Goal: Task Accomplishment & Management: Complete application form

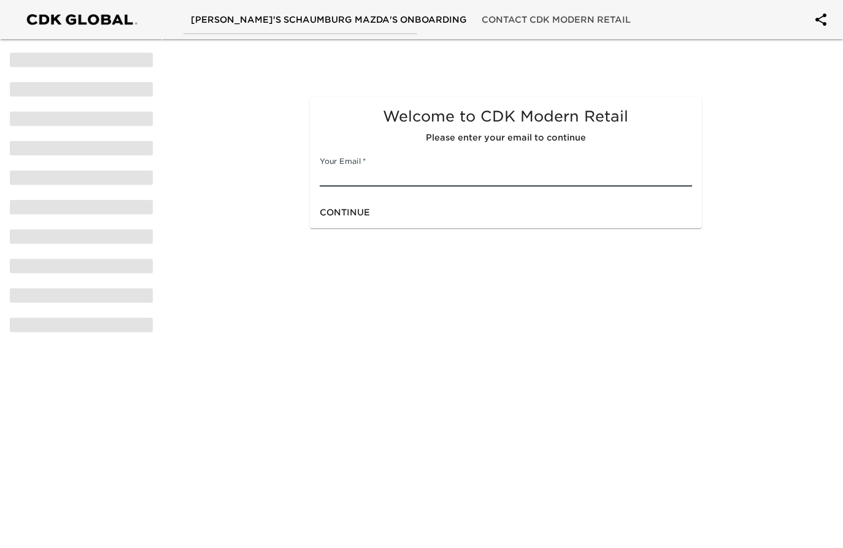
click at [359, 168] on input "text" at bounding box center [506, 177] width 372 height 20
type input "[EMAIL_ADDRESS][DOMAIN_NAME]"
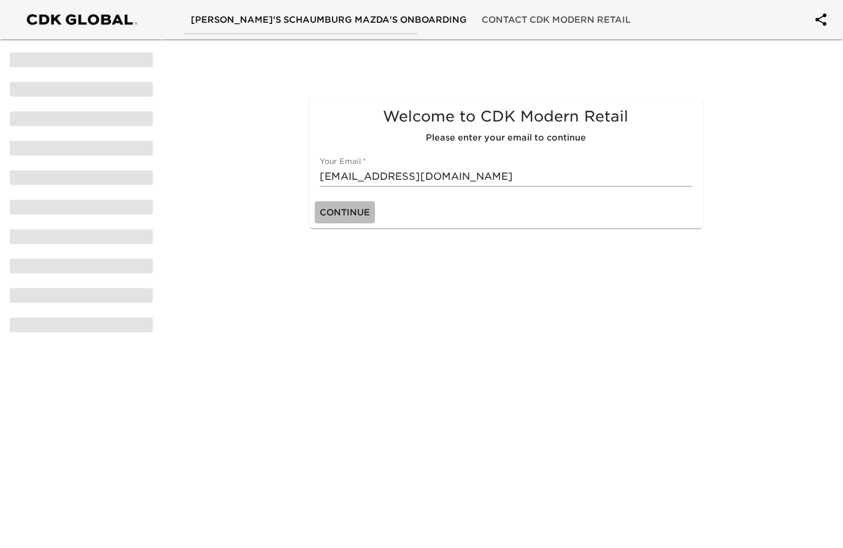
click at [348, 218] on span "Continue" at bounding box center [345, 212] width 50 height 15
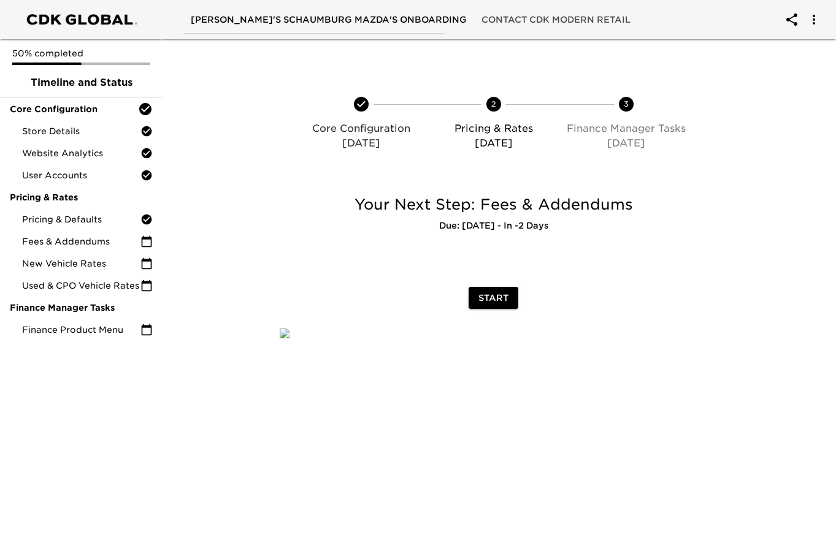
click at [497, 294] on span "Start" at bounding box center [493, 298] width 30 height 15
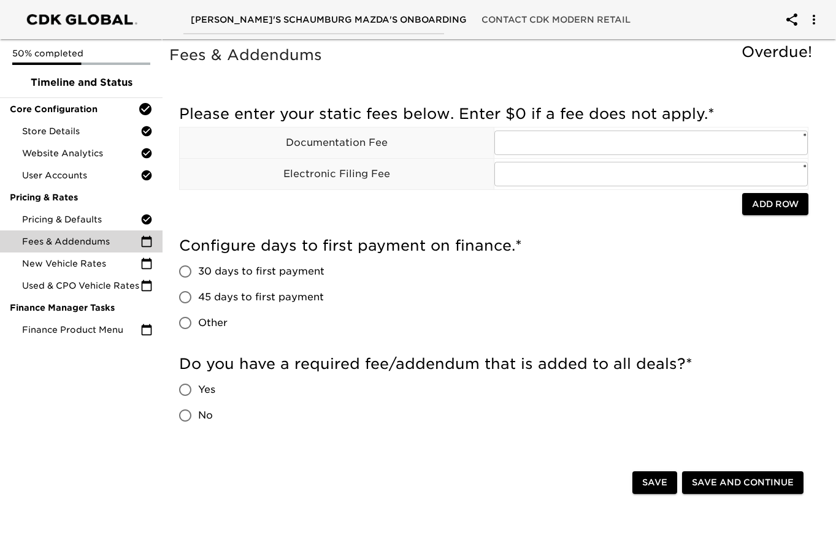
click at [711, 285] on div "Configure days to first payment on finance. * 30 days to first payment 45 days …" at bounding box center [493, 286] width 629 height 100
click at [546, 142] on input "text" at bounding box center [651, 143] width 314 height 25
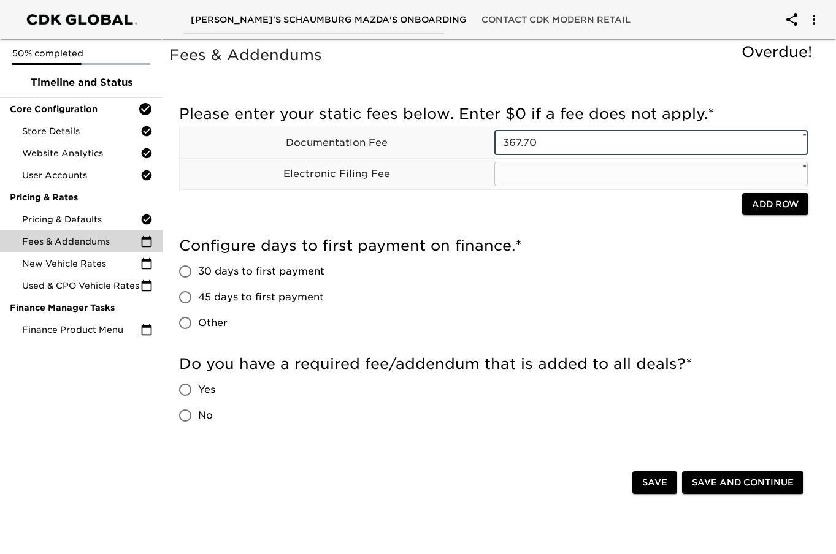
type input "367.70"
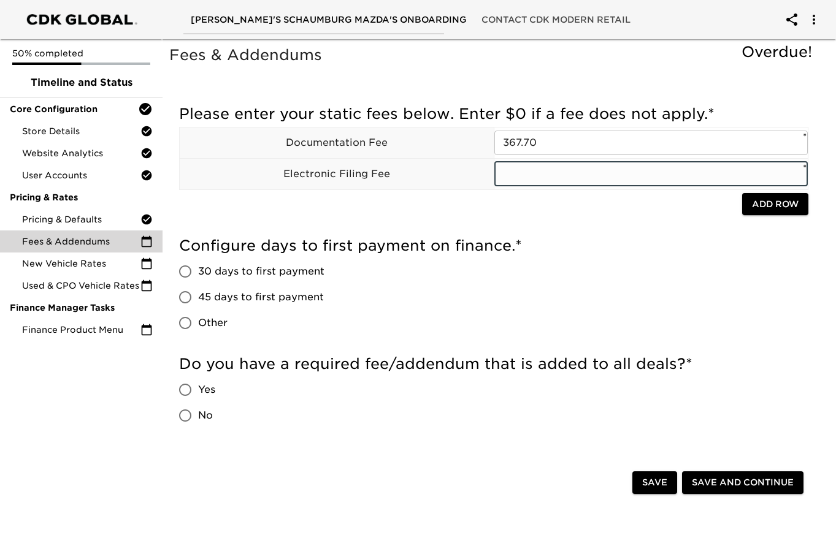
click at [527, 178] on input "text" at bounding box center [651, 174] width 314 height 25
type input "35"
click at [769, 204] on span "Add Row" at bounding box center [775, 204] width 47 height 15
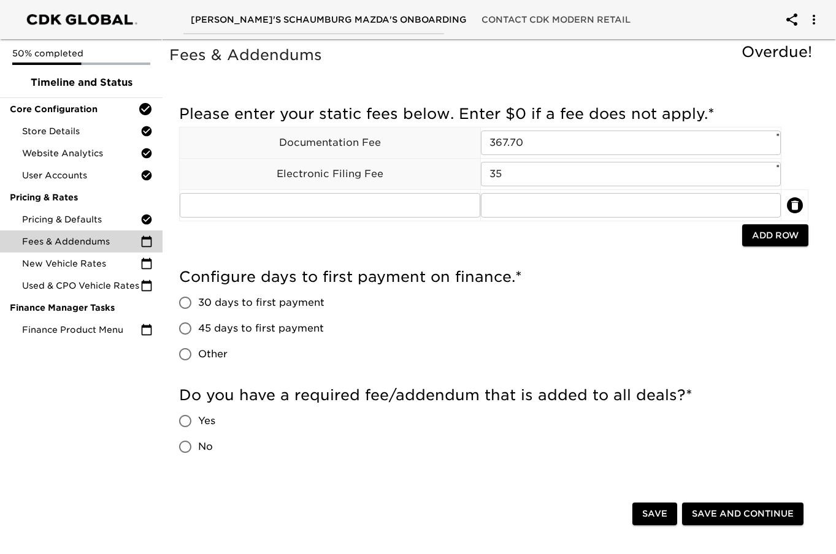
click at [467, 279] on h5 "Configure days to first payment on finance. *" at bounding box center [493, 277] width 629 height 20
click at [555, 301] on div "Configure days to first payment on finance. * 30 days to first payment 45 days …" at bounding box center [493, 317] width 629 height 100
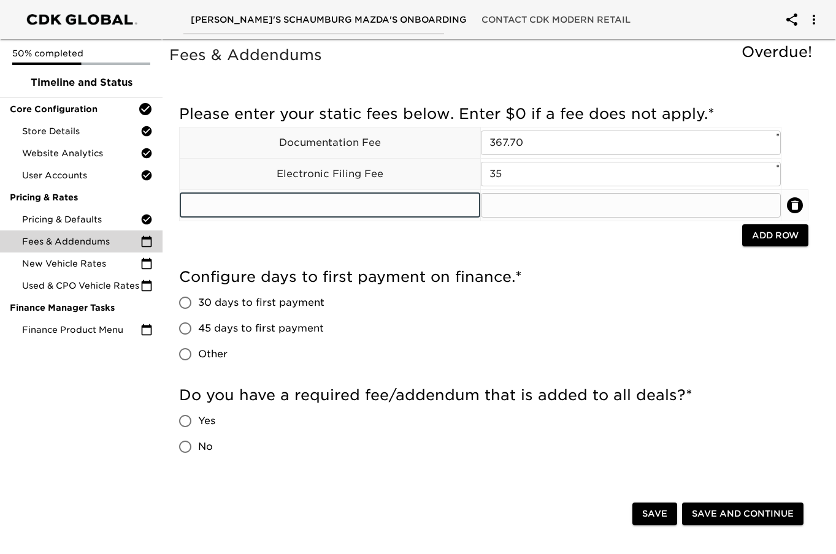
click at [391, 207] on input "text" at bounding box center [330, 205] width 301 height 25
type input "Title Fee"
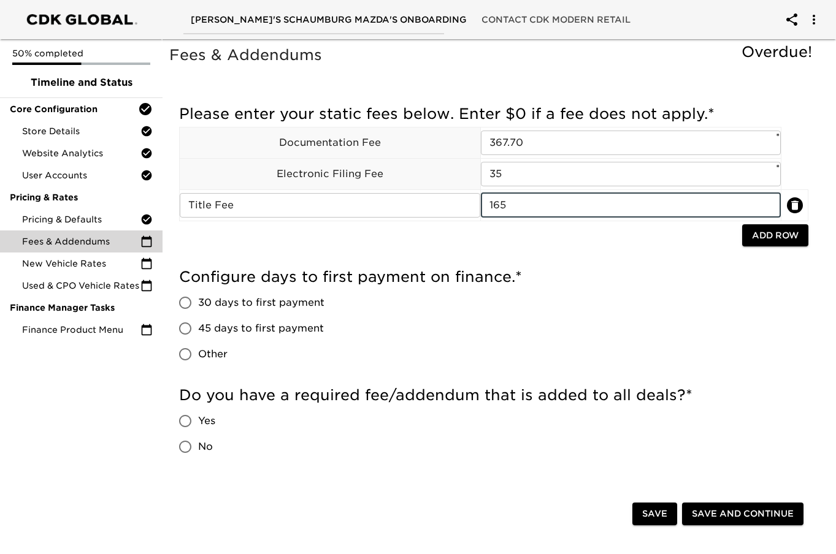
type input "165"
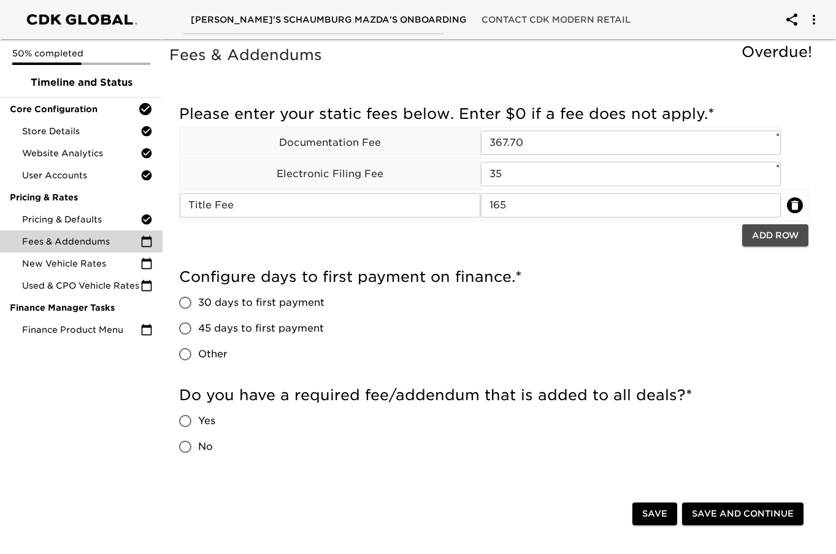
click at [789, 231] on span "Add Row" at bounding box center [775, 235] width 47 height 15
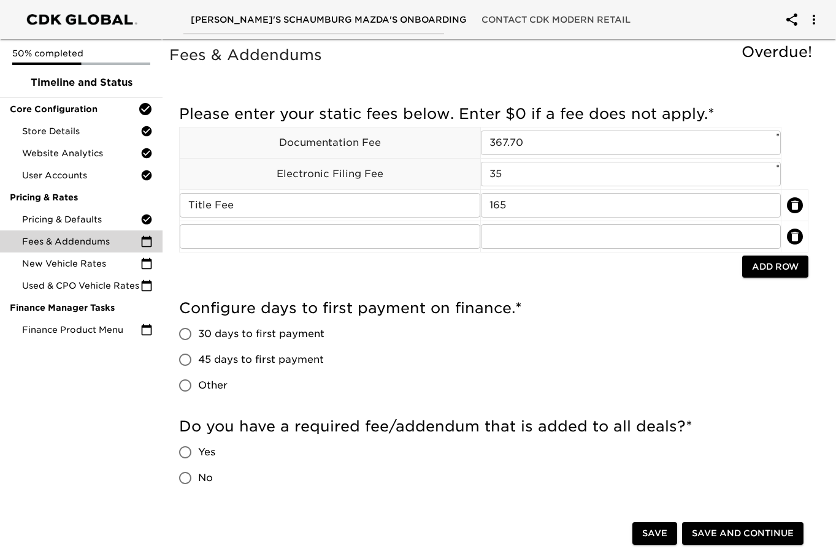
drag, startPoint x: 556, startPoint y: 308, endPoint x: 543, endPoint y: 294, distance: 19.2
click at [556, 308] on h5 "Configure days to first payment on finance. *" at bounding box center [493, 309] width 629 height 20
click at [415, 236] on input "text" at bounding box center [330, 236] width 301 height 25
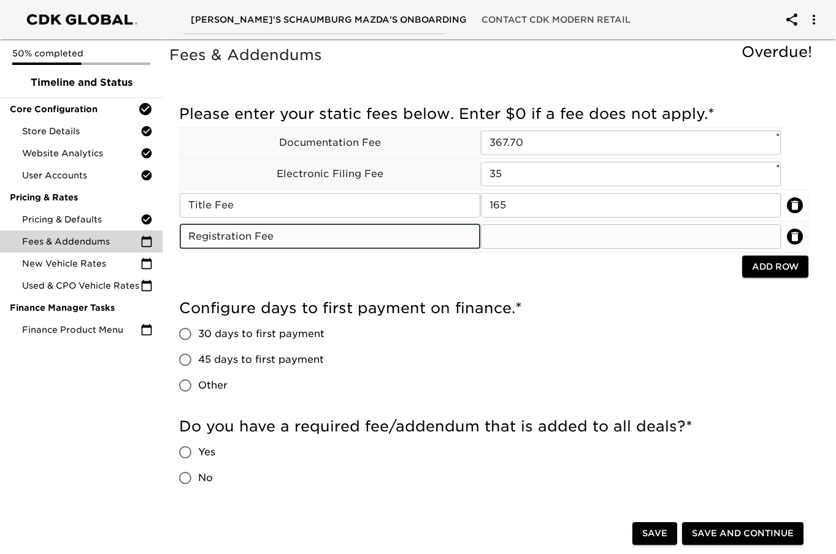
type input "Registration Fee"
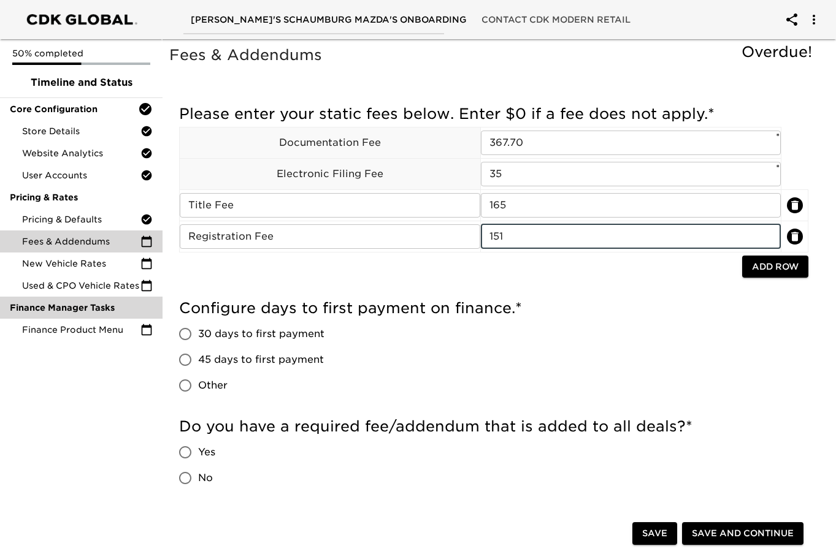
type input "151"
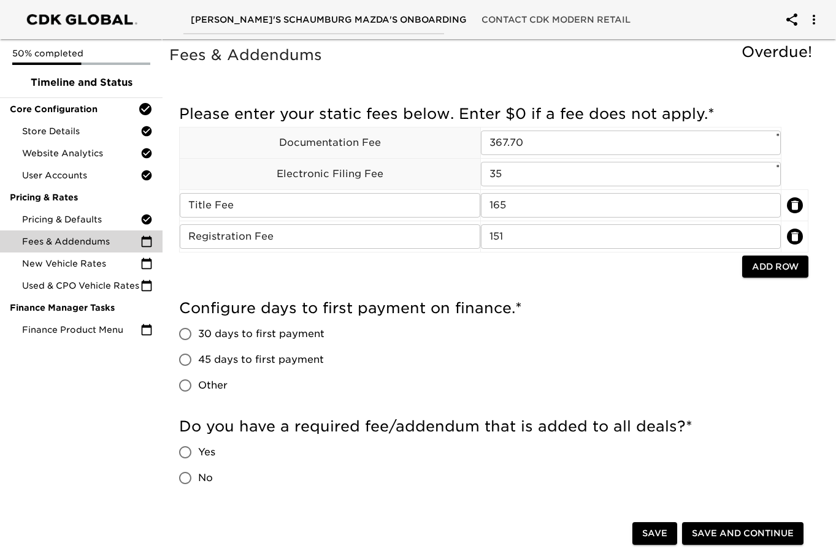
click at [645, 277] on div at bounding box center [460, 268] width 563 height 25
click at [781, 264] on span "Add Row" at bounding box center [775, 266] width 47 height 15
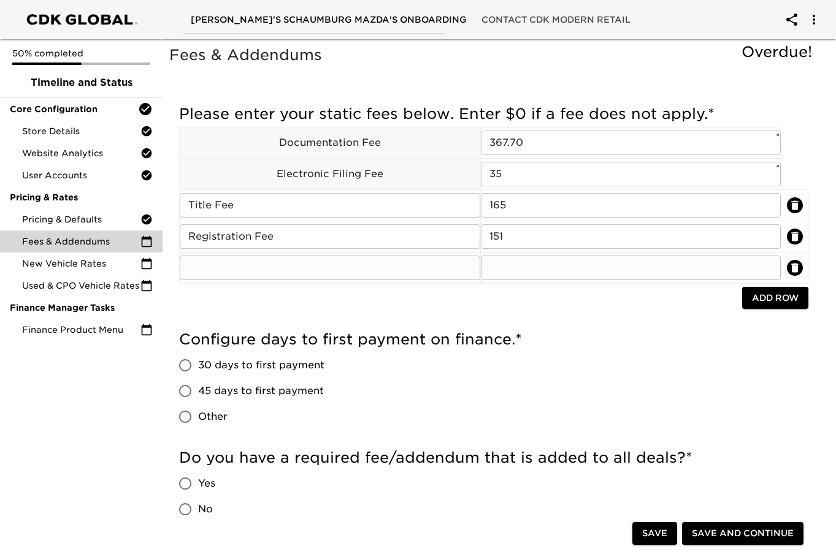
click at [394, 267] on input "text" at bounding box center [330, 268] width 301 height 25
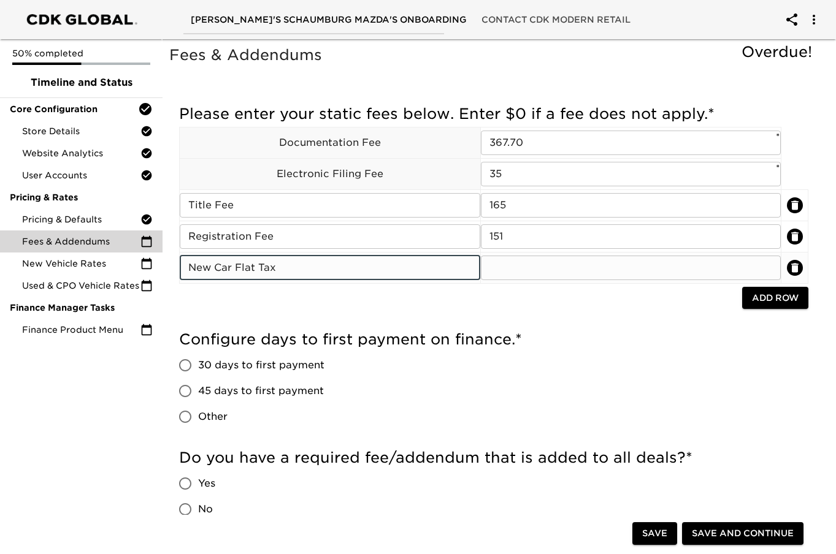
type input "New Car Flat Tax"
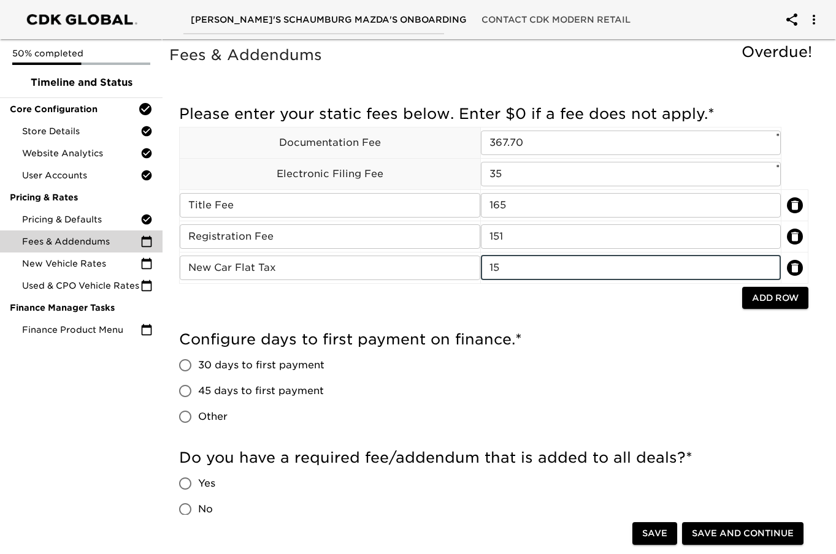
type input "15"
click at [660, 308] on div at bounding box center [460, 299] width 563 height 25
click at [193, 391] on input "45 days to first payment" at bounding box center [185, 391] width 26 height 26
radio input "true"
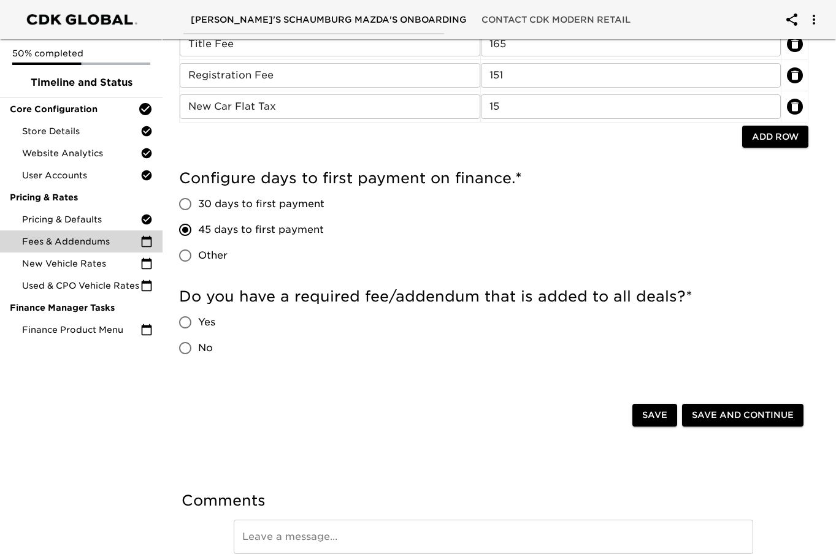
scroll to position [184, 0]
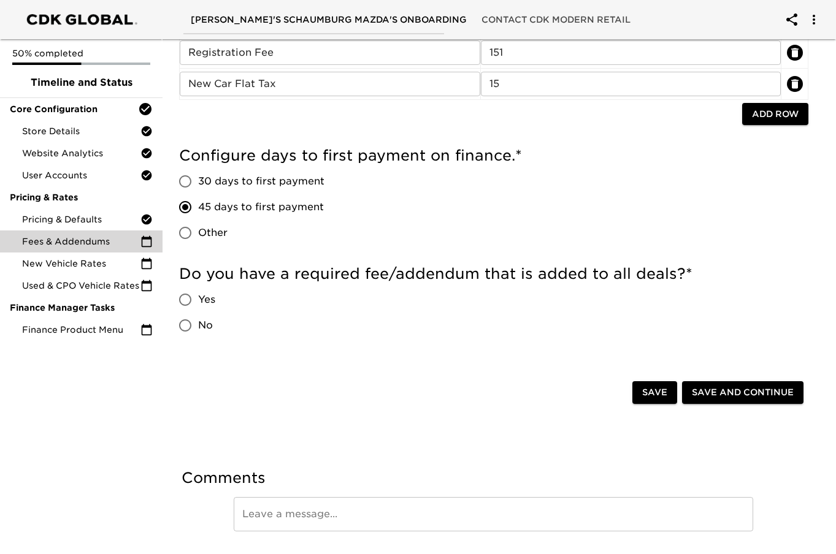
click at [182, 322] on input "No" at bounding box center [185, 326] width 26 height 26
radio input "true"
click at [743, 387] on span "Save and Continue" at bounding box center [743, 392] width 102 height 15
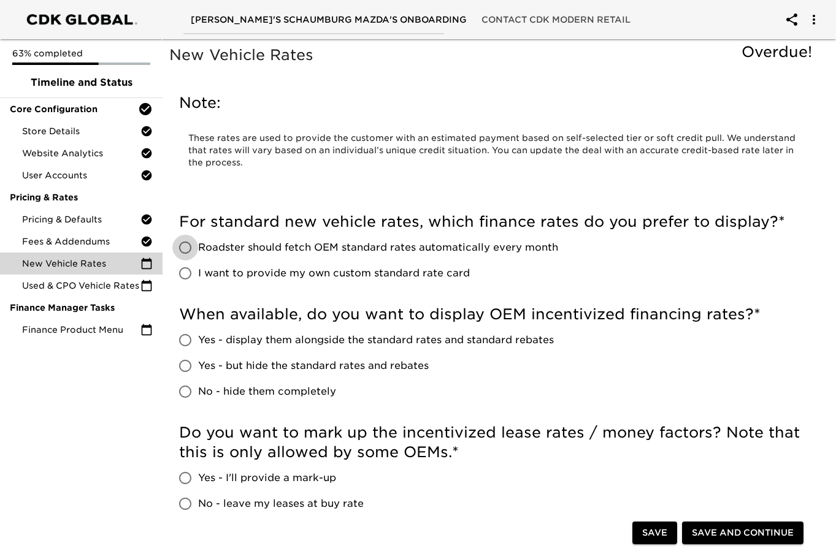
click at [179, 241] on input "Roadster should fetch OEM standard rates automatically every month" at bounding box center [185, 248] width 26 height 26
radio input "true"
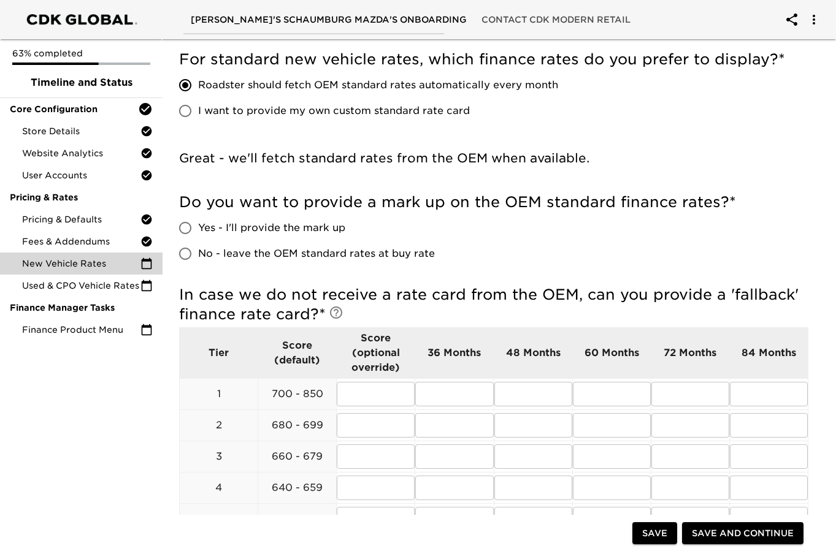
scroll to position [184, 0]
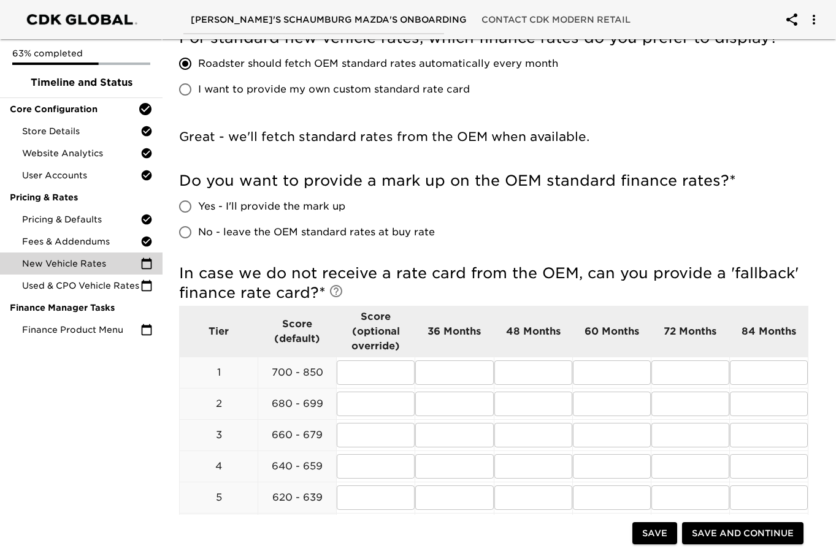
click at [186, 204] on input "Yes - I'll provide the mark up" at bounding box center [185, 207] width 26 height 26
radio input "true"
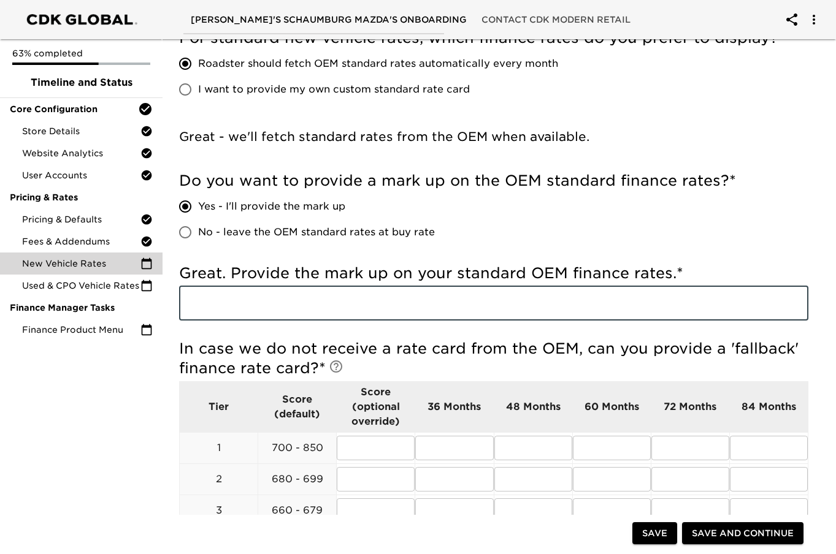
click at [292, 297] on input "text" at bounding box center [493, 303] width 629 height 34
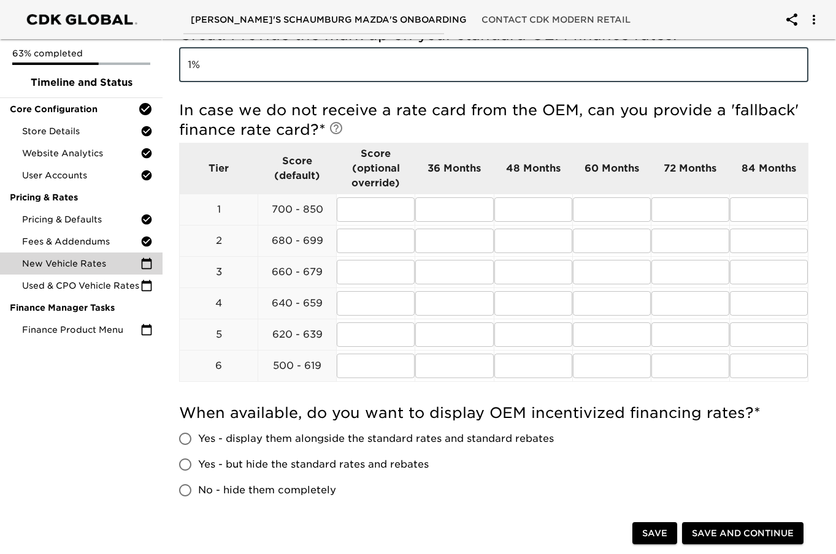
scroll to position [429, 0]
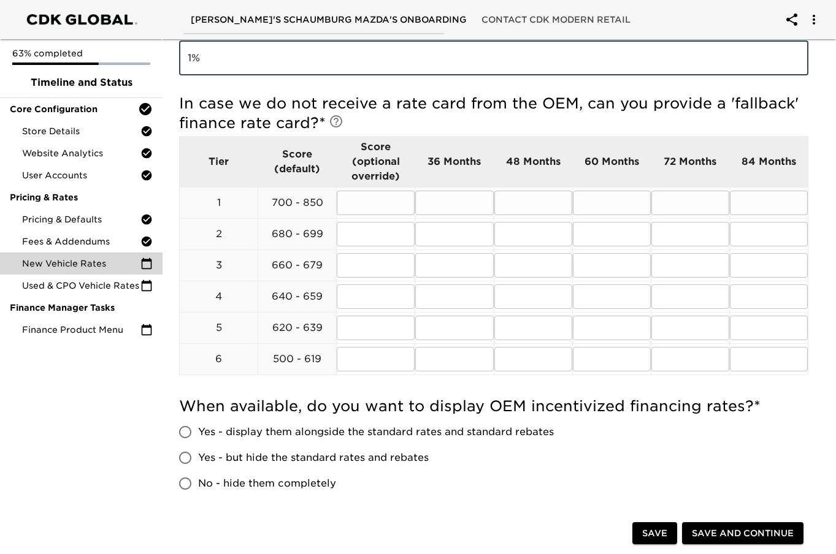
type input "1%"
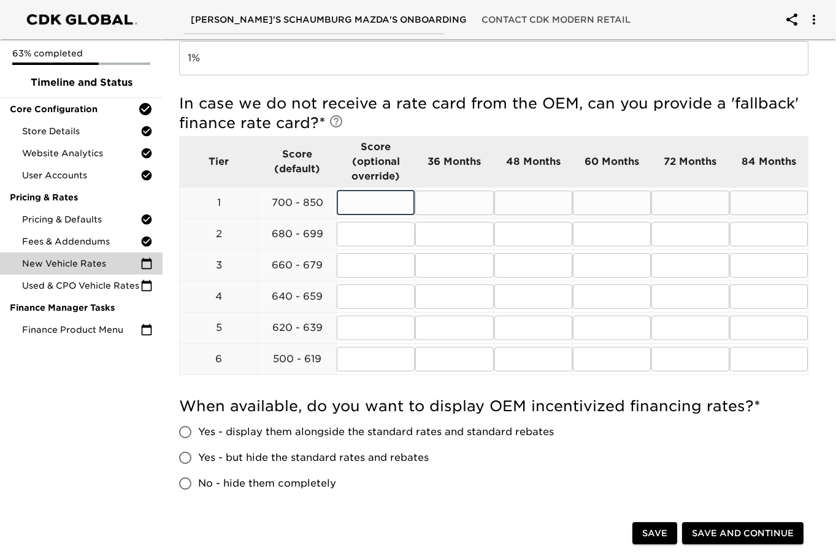
click at [377, 204] on input "text" at bounding box center [376, 203] width 78 height 25
click at [434, 202] on input "text" at bounding box center [454, 203] width 78 height 25
type input "7.99"
type input "8.99"
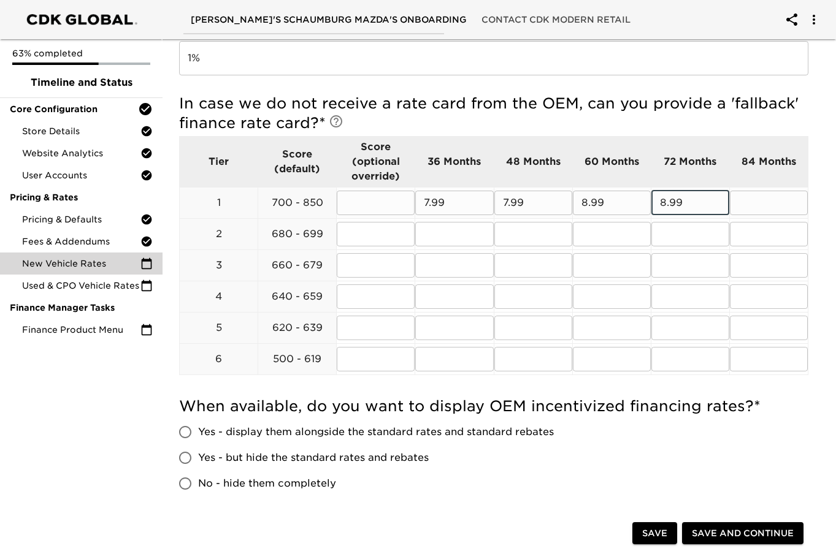
type input "8.99"
type input "9.99"
click at [464, 234] on input "text" at bounding box center [454, 234] width 78 height 25
type input "7.99"
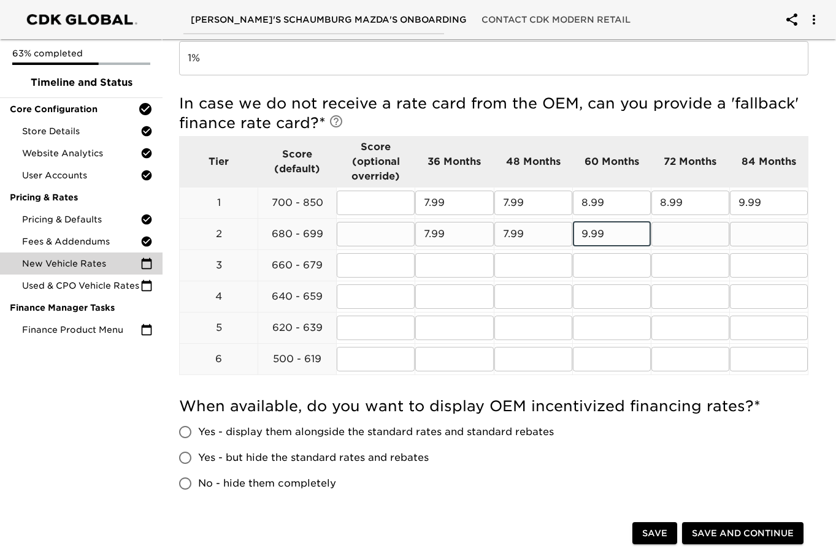
type input "9.99"
type input "11.99"
click at [477, 269] on input "text" at bounding box center [454, 265] width 78 height 25
type input "8.99"
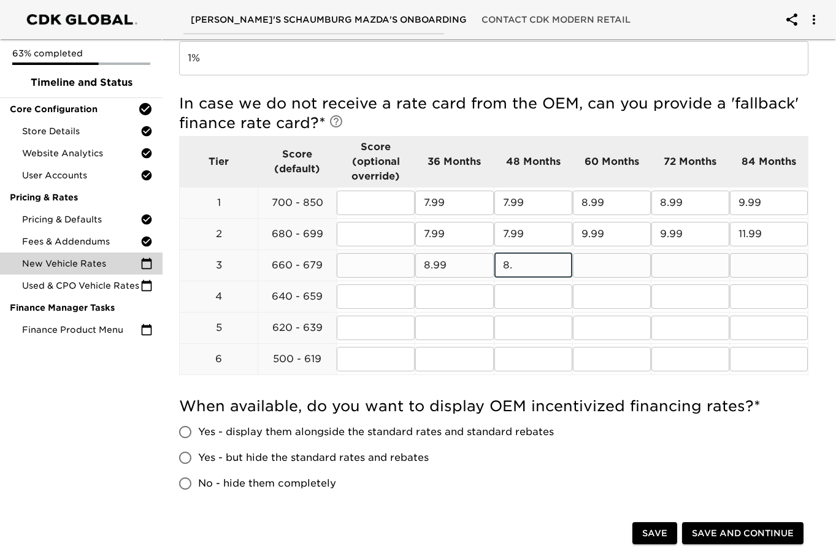
type input "8"
type input "10.99"
drag, startPoint x: 428, startPoint y: 264, endPoint x: 394, endPoint y: 264, distance: 34.3
click at [394, 264] on tr "3 660 - 679 ​ 8.99 ​ 10.99 ​ ​ ​ ​" at bounding box center [494, 265] width 629 height 31
type input "10.99"
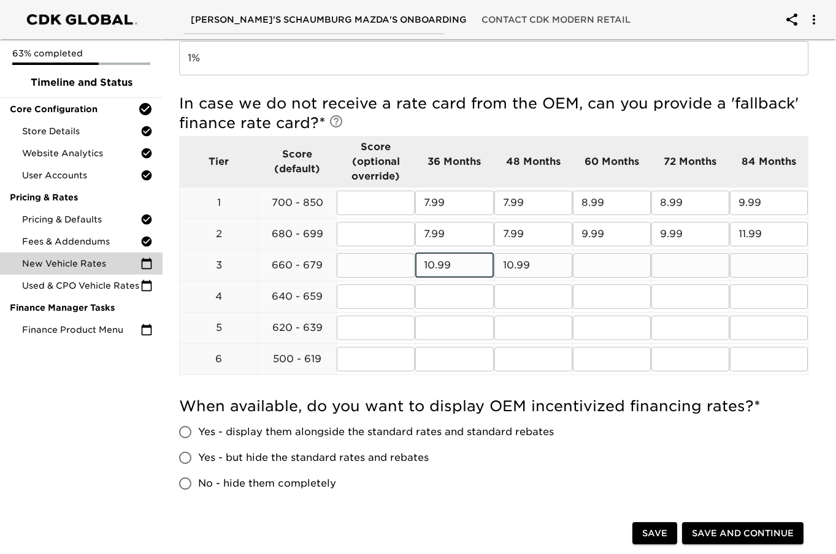
click at [619, 262] on input "text" at bounding box center [612, 265] width 78 height 25
click at [619, 262] on input "12.9" at bounding box center [612, 265] width 78 height 25
type input "12.99"
type input "14.99"
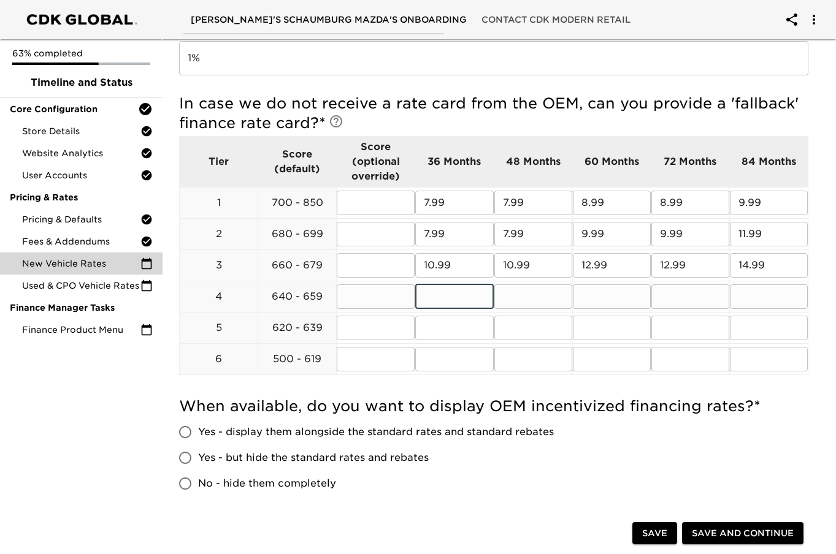
click at [480, 291] on input "text" at bounding box center [454, 297] width 78 height 25
type input "11.99"
type input "13.99"
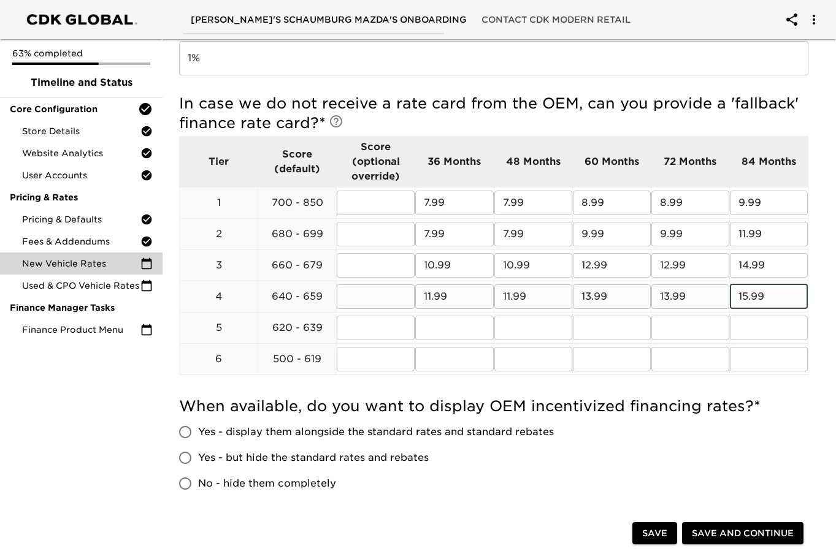
type input "15.99"
type input "14.99"
type input "17.99"
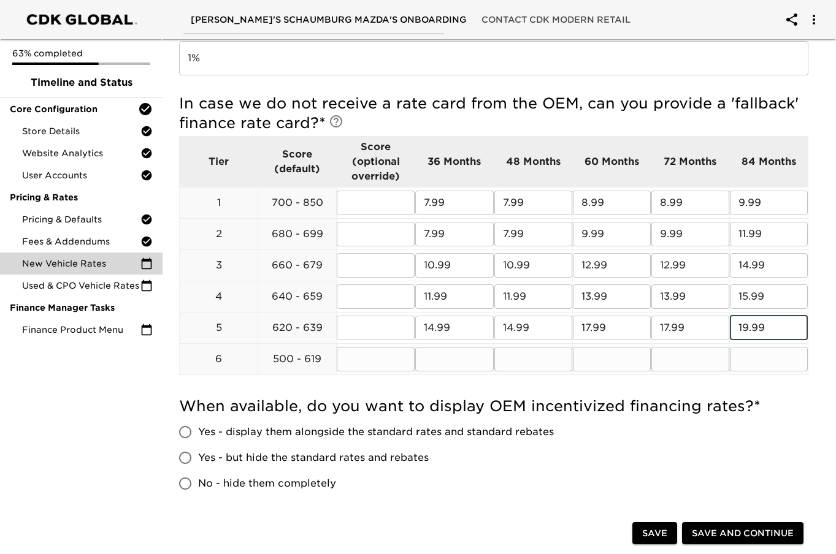
type input "19.99"
click at [484, 363] on input "text" at bounding box center [454, 359] width 78 height 25
type input "23.99"
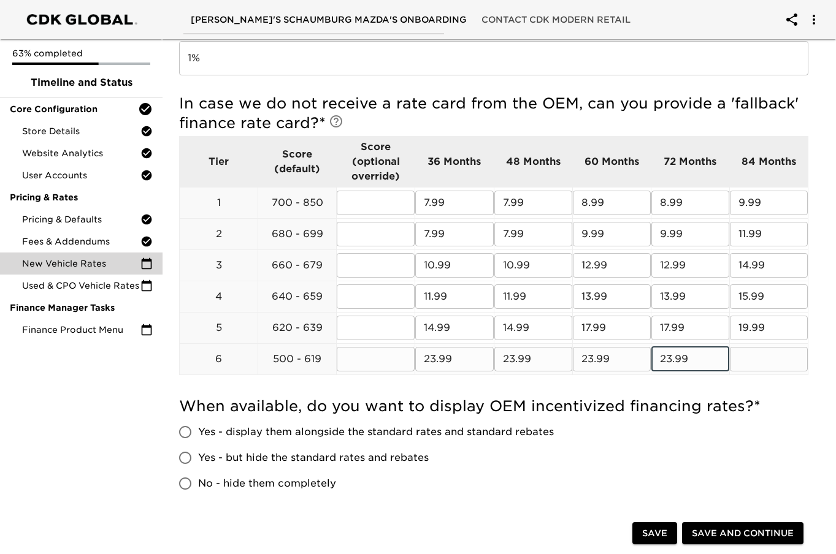
type input "23.99"
click at [183, 455] on input "Yes - but hide the standard rates and rebates" at bounding box center [185, 458] width 26 height 26
radio input "true"
click at [738, 526] on span "Save and Continue" at bounding box center [743, 533] width 102 height 15
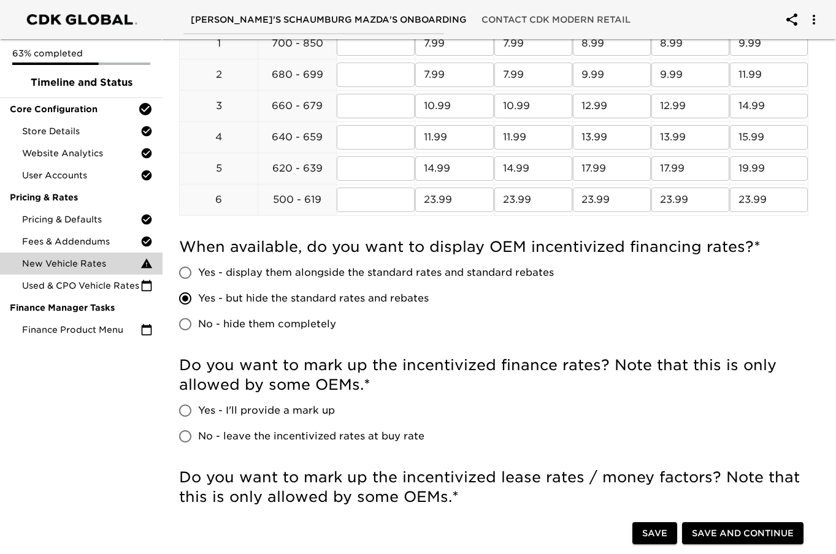
scroll to position [675, 0]
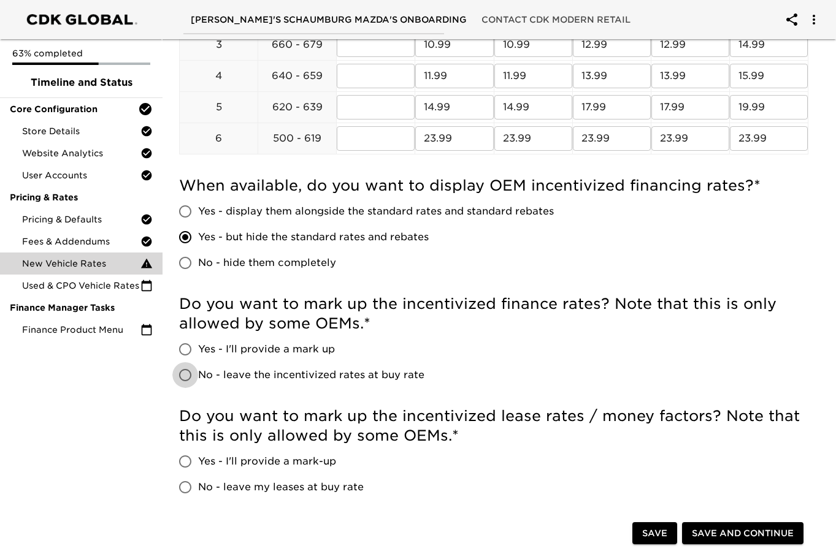
click at [191, 374] on input "No - leave the incentivized rates at buy rate" at bounding box center [185, 375] width 26 height 26
radio input "true"
click at [178, 460] on input "Yes - I'll provide a mark-up" at bounding box center [185, 462] width 26 height 26
radio input "true"
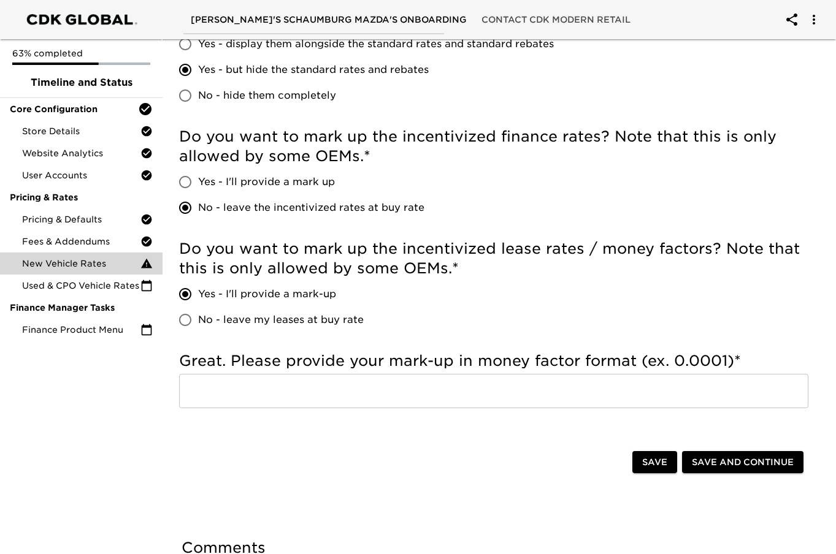
scroll to position [871, 0]
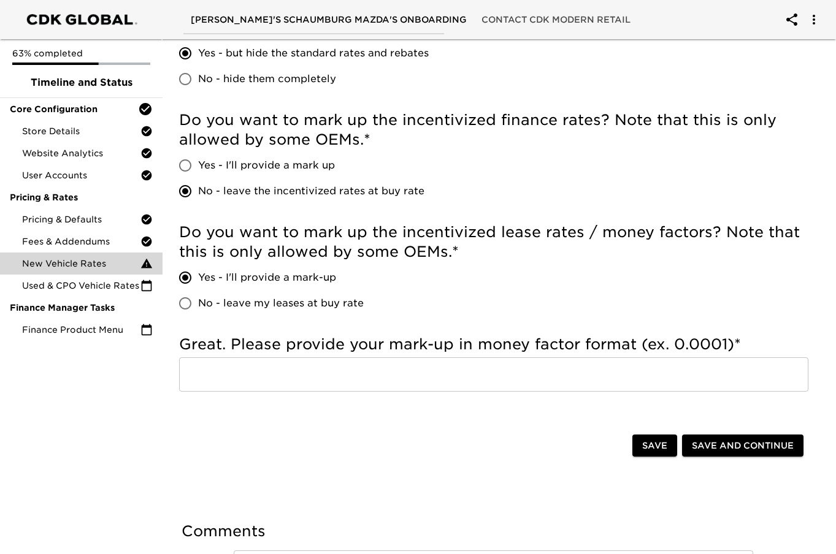
click at [311, 381] on input "text" at bounding box center [493, 375] width 629 height 34
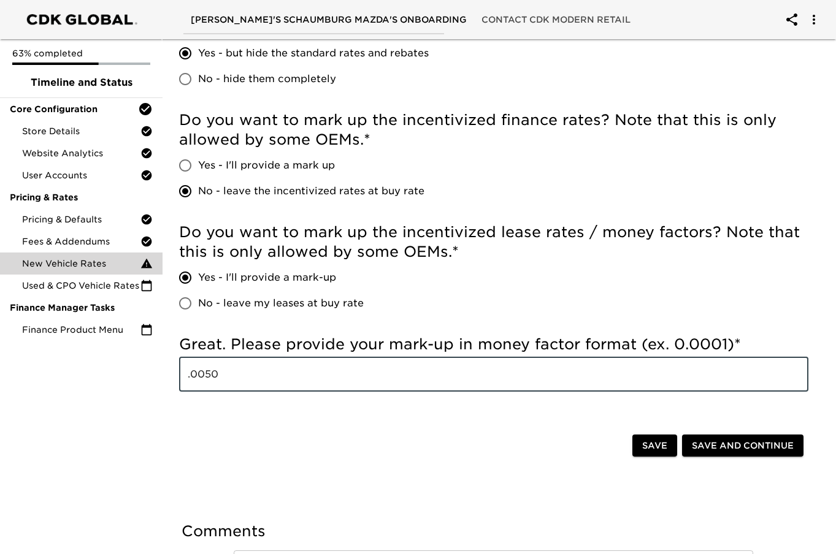
type input ".0050"
click at [734, 437] on button "Save and Continue" at bounding box center [742, 446] width 121 height 23
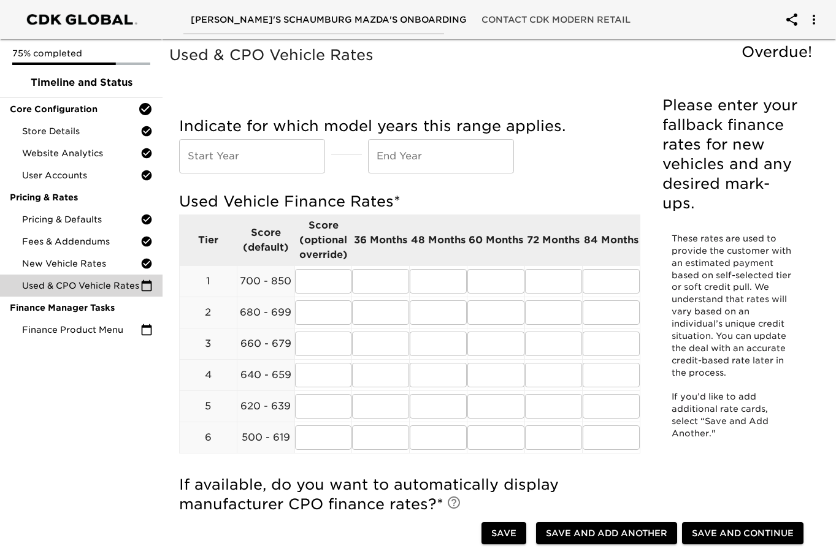
click at [270, 156] on input "text" at bounding box center [252, 156] width 146 height 34
type input "2015"
type input "2025"
click at [593, 177] on div "Indicate for which model years this range applies. Start Year 2015 Start Year E…" at bounding box center [409, 147] width 461 height 75
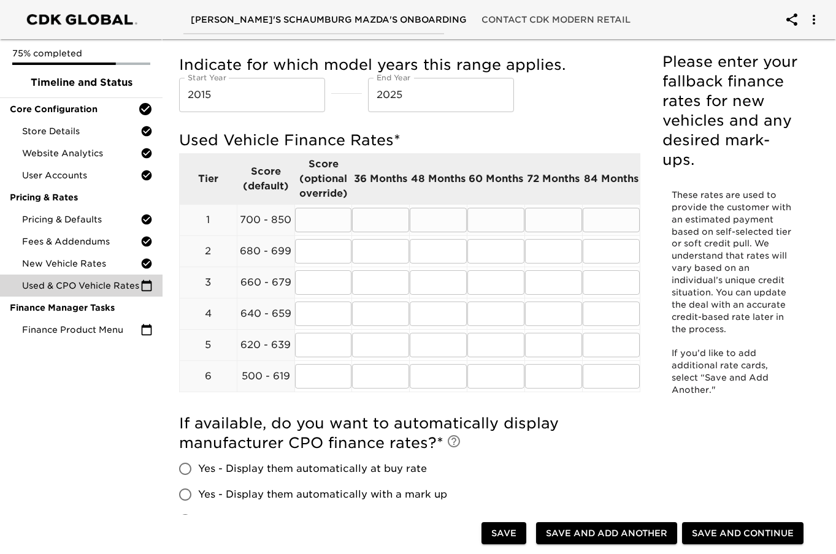
click at [366, 226] on input "text" at bounding box center [380, 220] width 57 height 25
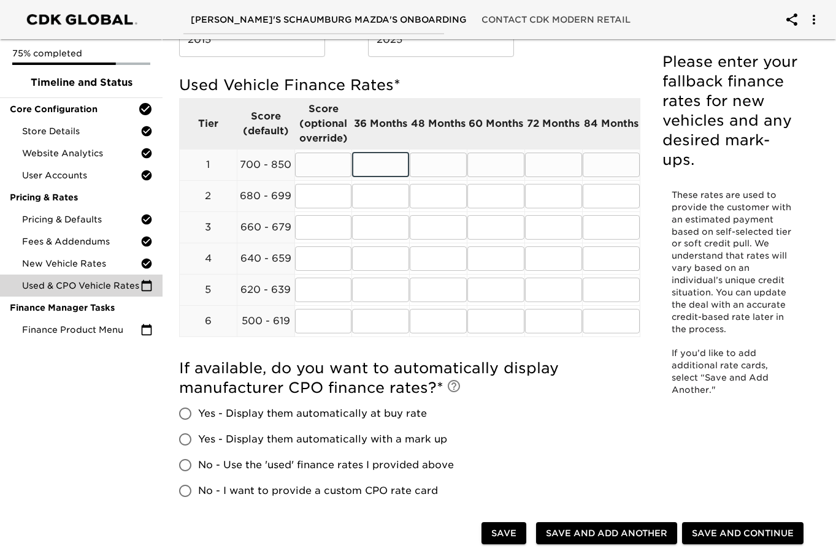
scroll to position [123, 0]
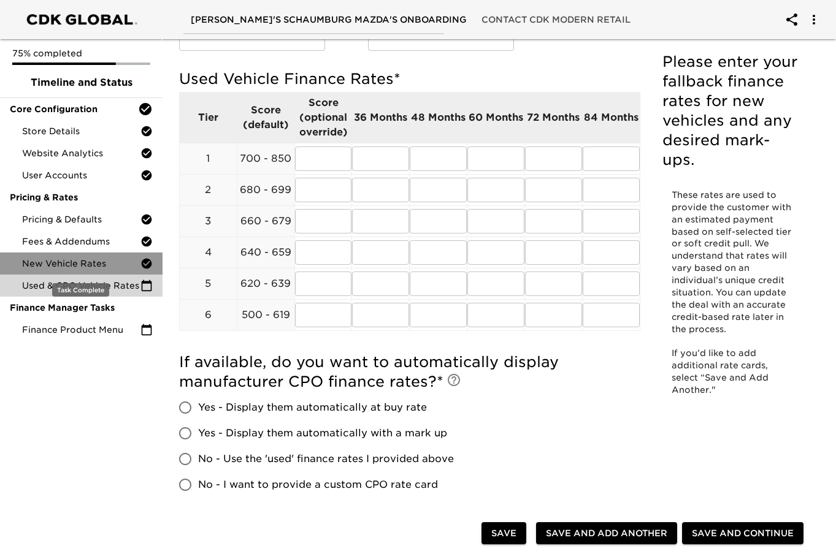
click at [75, 265] on span "New Vehicle Rates" at bounding box center [81, 264] width 118 height 12
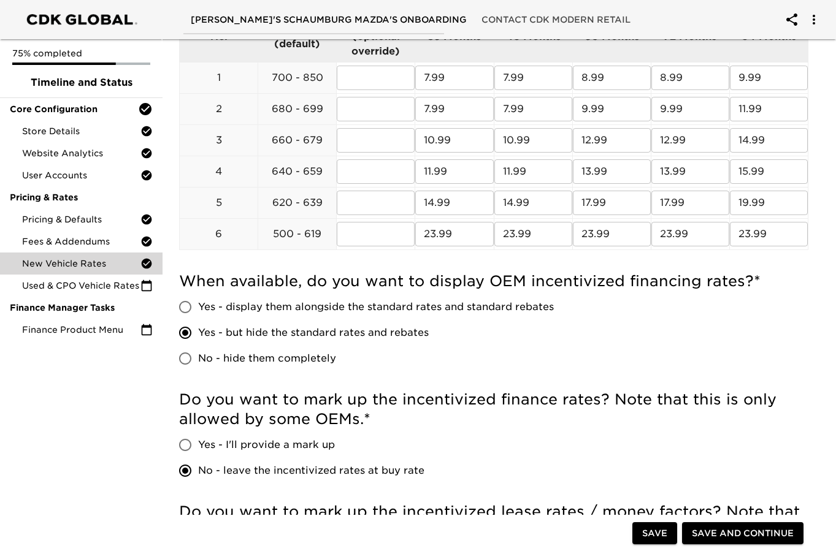
scroll to position [491, 0]
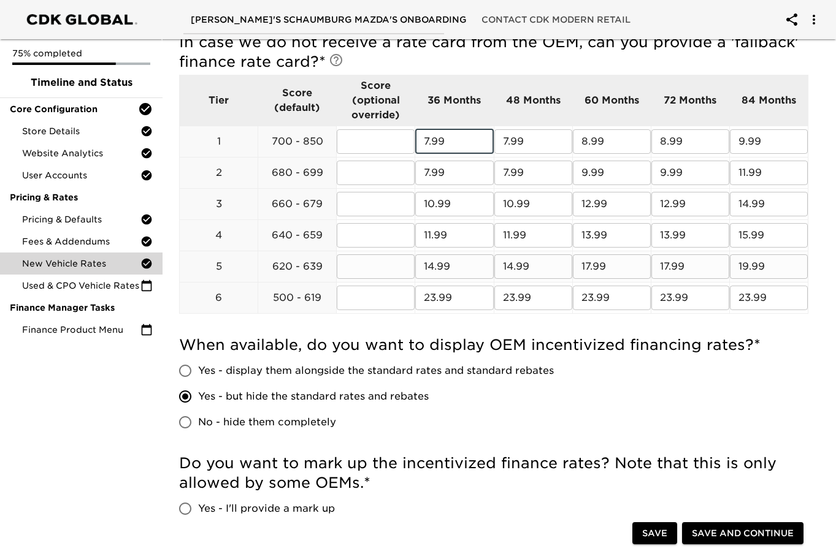
drag, startPoint x: 426, startPoint y: 141, endPoint x: 712, endPoint y: 275, distance: 316.1
click at [712, 275] on tbody "Tier Score (default) Score (optional override) 36 Months 48 Months 60 Months 72…" at bounding box center [494, 194] width 629 height 239
click at [781, 343] on h5 "When available, do you want to display OEM incentivized financing rates? *" at bounding box center [493, 345] width 629 height 20
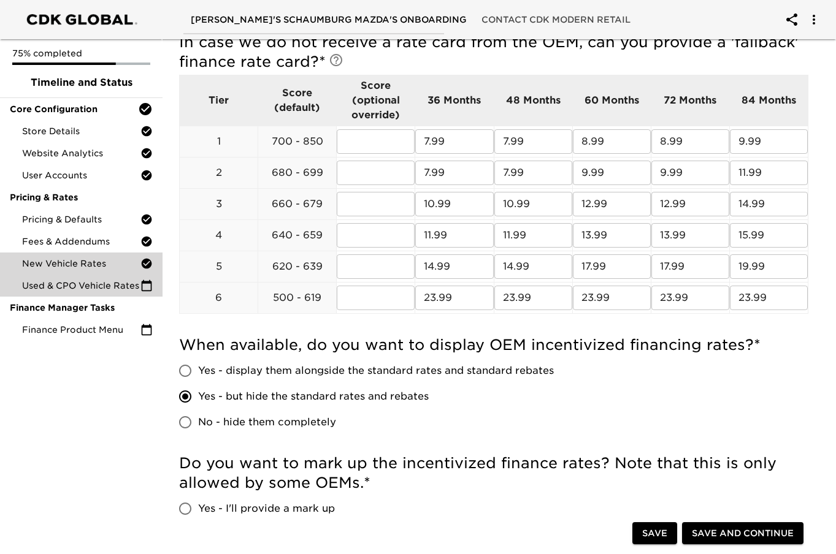
click at [110, 280] on span "Used & CPO Vehicle Rates" at bounding box center [81, 286] width 118 height 12
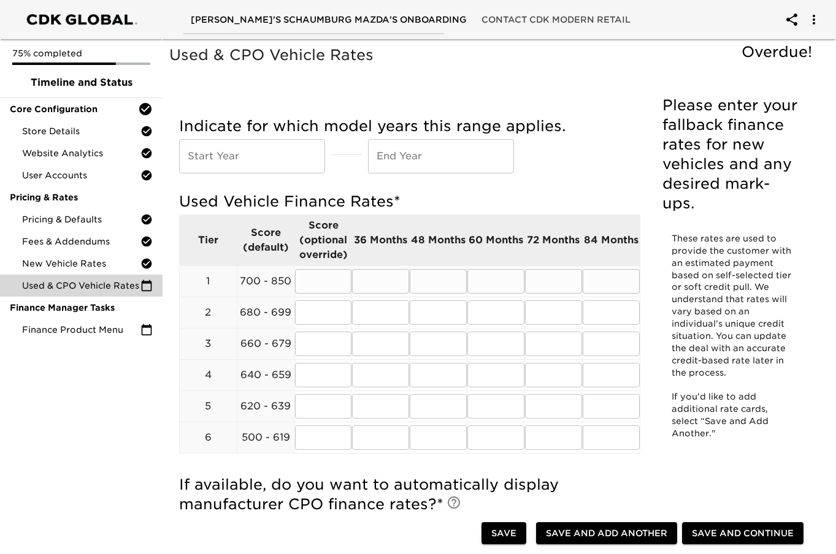
click at [370, 282] on input "text" at bounding box center [380, 281] width 57 height 25
type input "7.99"
type input "8.99"
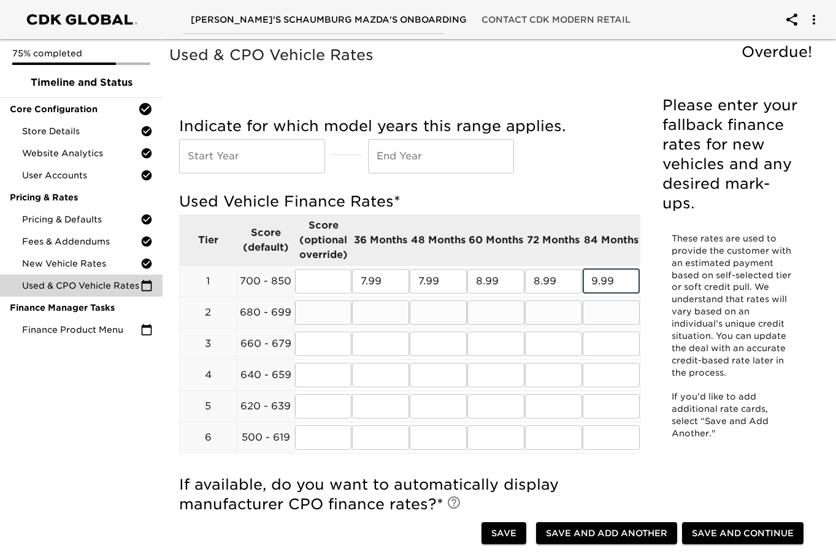
type input "9.99"
click at [358, 312] on input "text" at bounding box center [380, 313] width 57 height 25
type input "7.99"
type input "9.99"
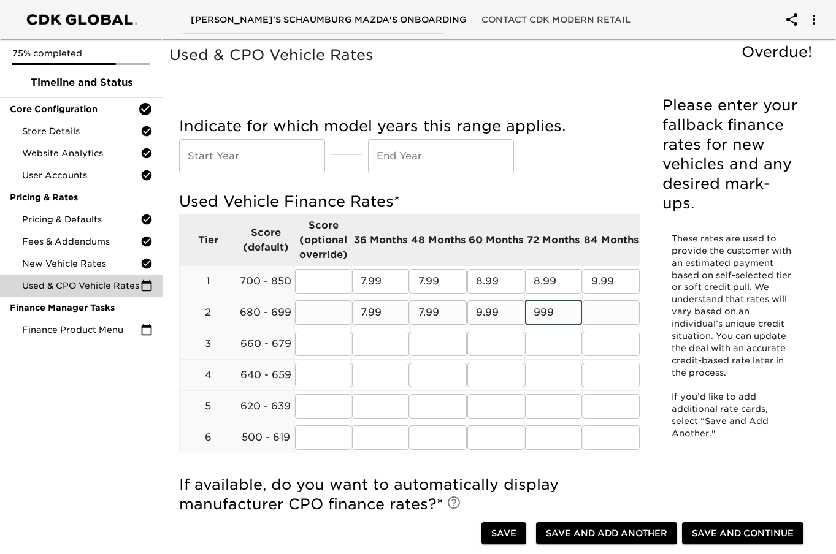
type input "999"
type input "11.99"
click at [390, 349] on input "text" at bounding box center [380, 344] width 57 height 25
type input "10.99"
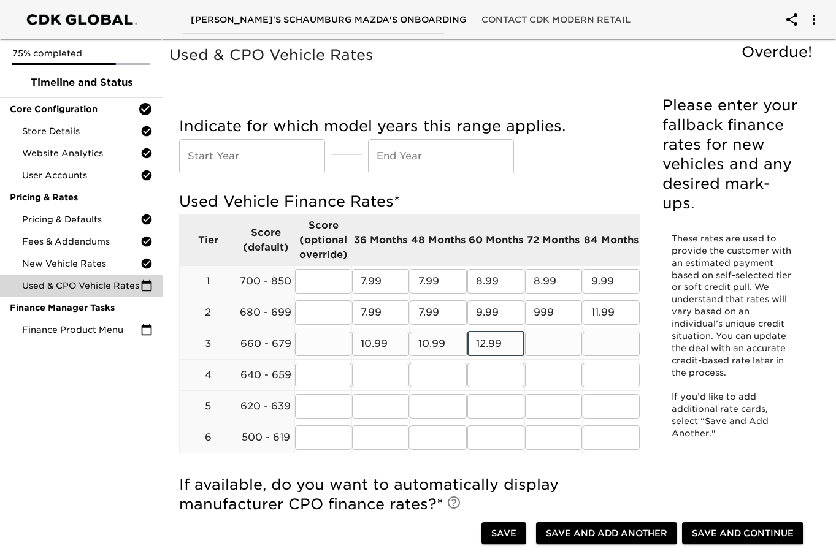
type input "12.99"
type input "14.99"
click at [391, 370] on input "text" at bounding box center [380, 375] width 57 height 25
type input "11.99"
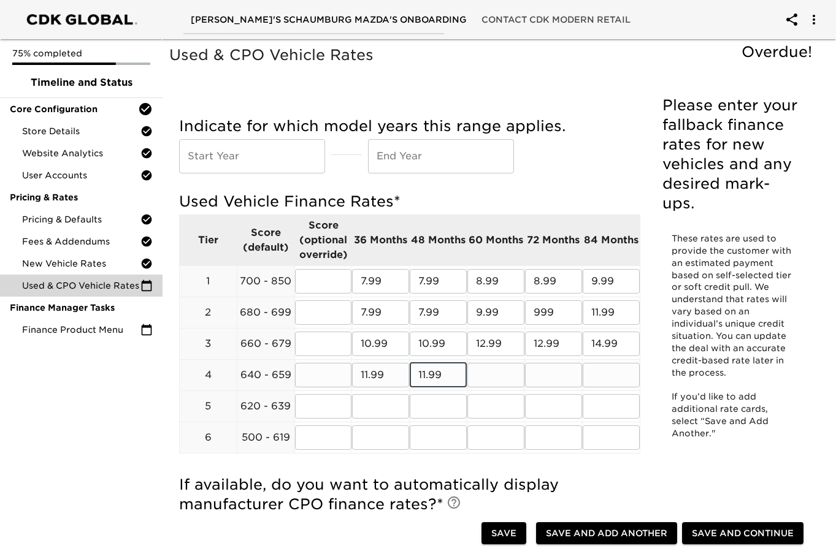
type input "11.99"
type input "13.99"
type input "15.99"
click at [391, 401] on input "text" at bounding box center [380, 406] width 57 height 25
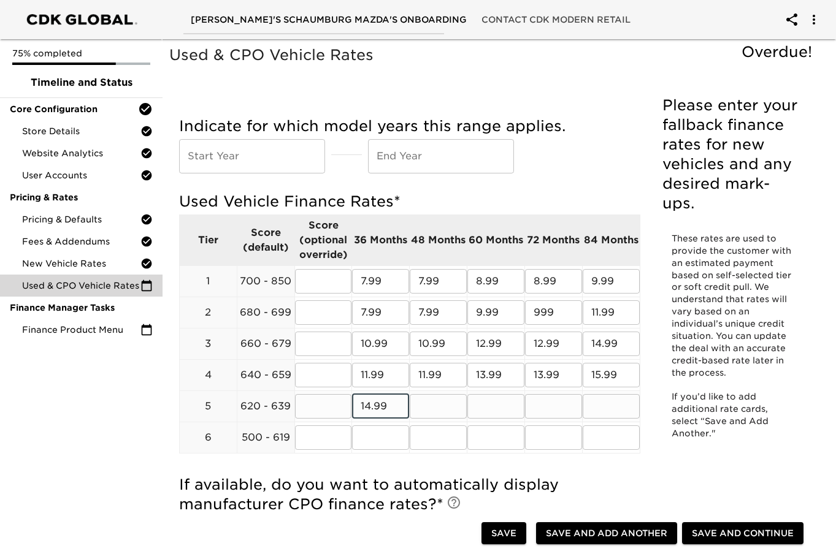
type input "14.99"
type input "17.99"
type input "19.99"
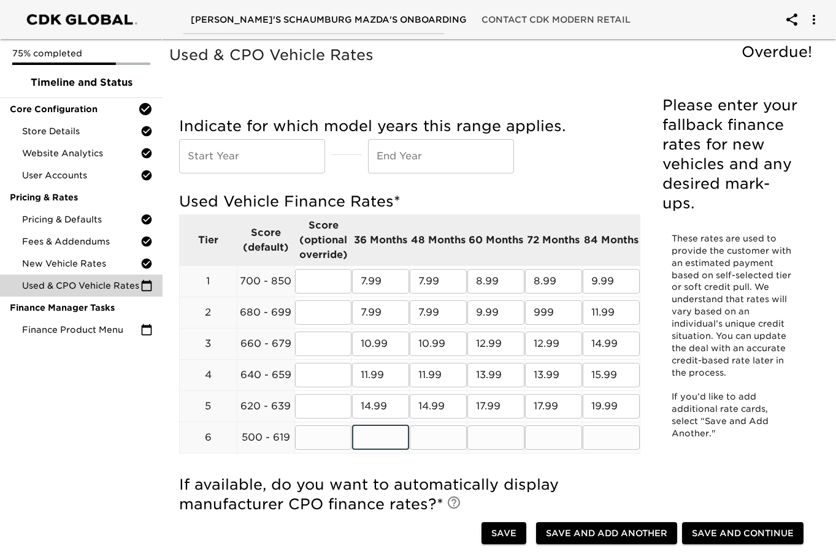
click at [380, 436] on input "text" at bounding box center [380, 438] width 57 height 25
type input "23.99"
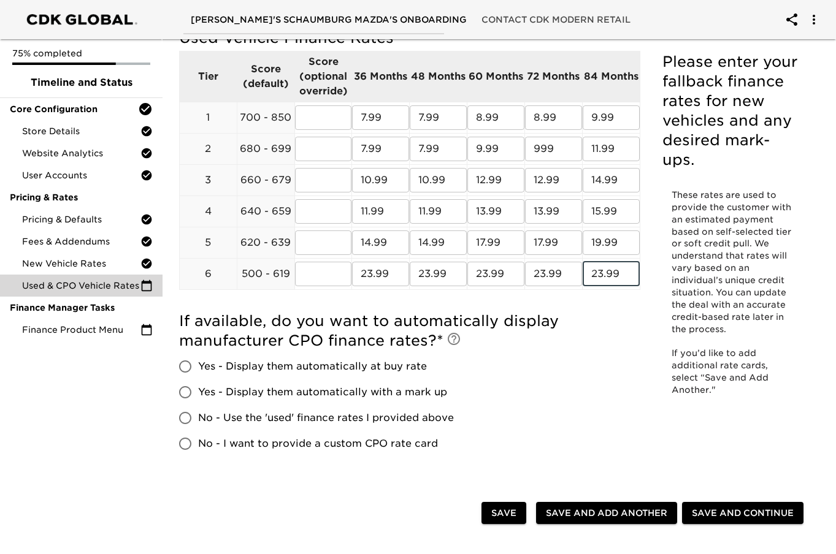
scroll to position [184, 0]
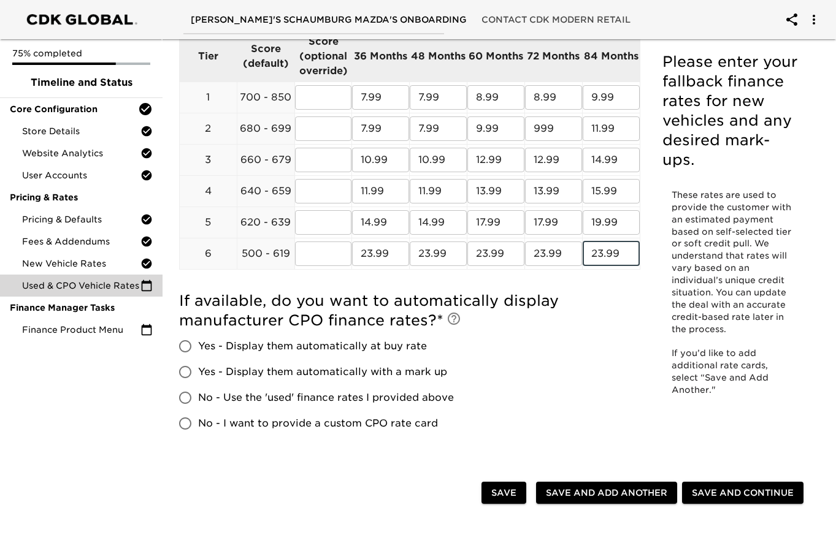
type input "23.99"
click at [187, 371] on input "Yes - Display them automatically with a mark up" at bounding box center [185, 372] width 26 height 26
radio input "true"
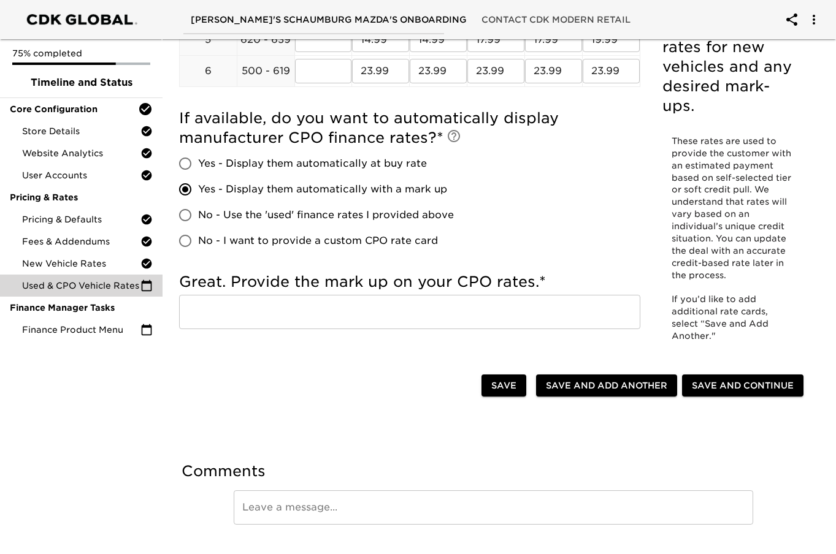
scroll to position [368, 0]
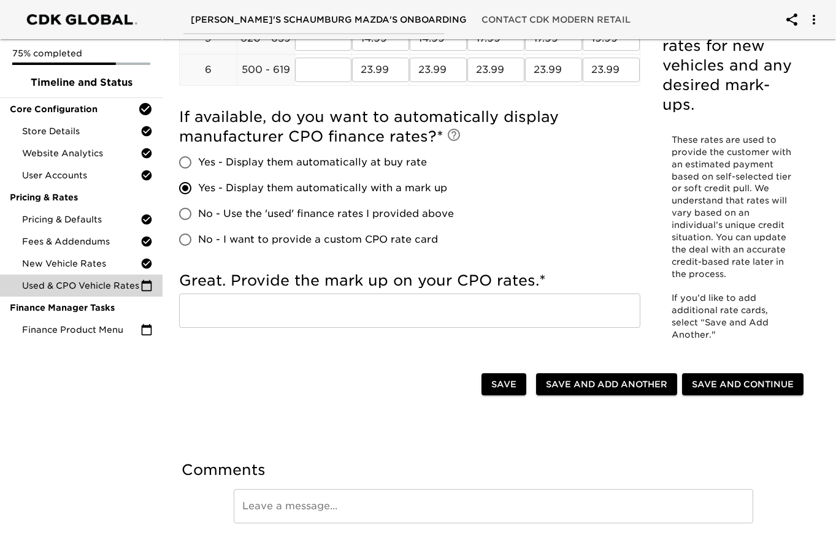
click at [331, 316] on input "text" at bounding box center [409, 311] width 461 height 34
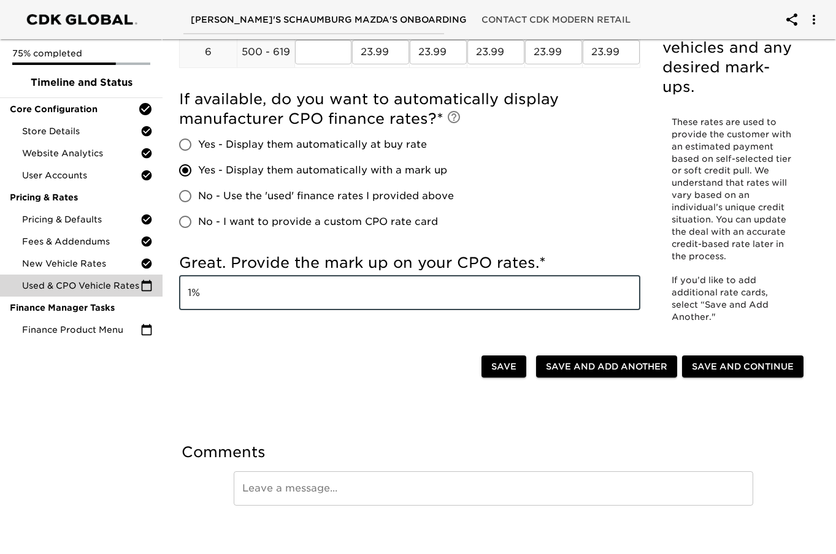
scroll to position [395, 0]
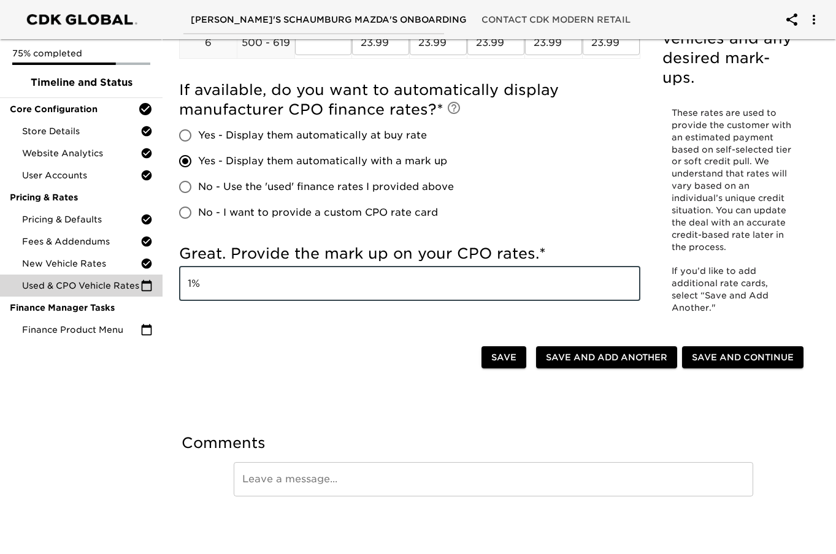
type input "1%"
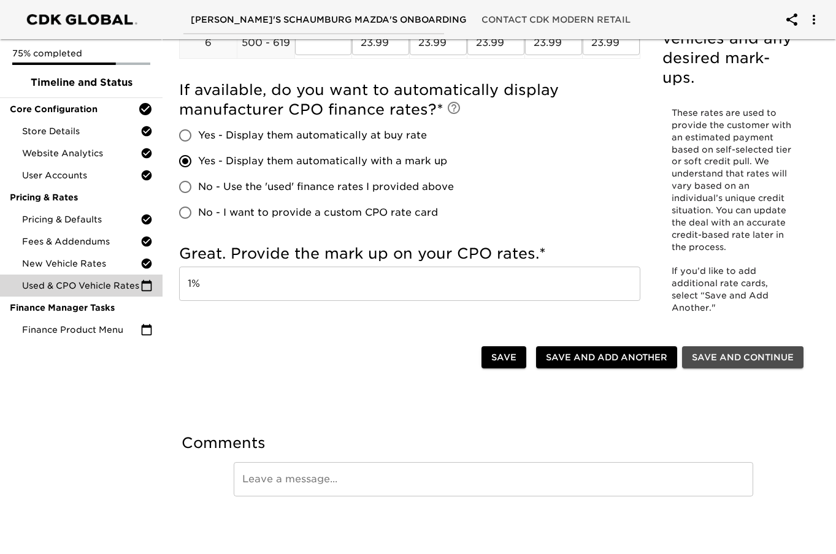
click at [724, 357] on span "Save and Continue" at bounding box center [743, 357] width 102 height 15
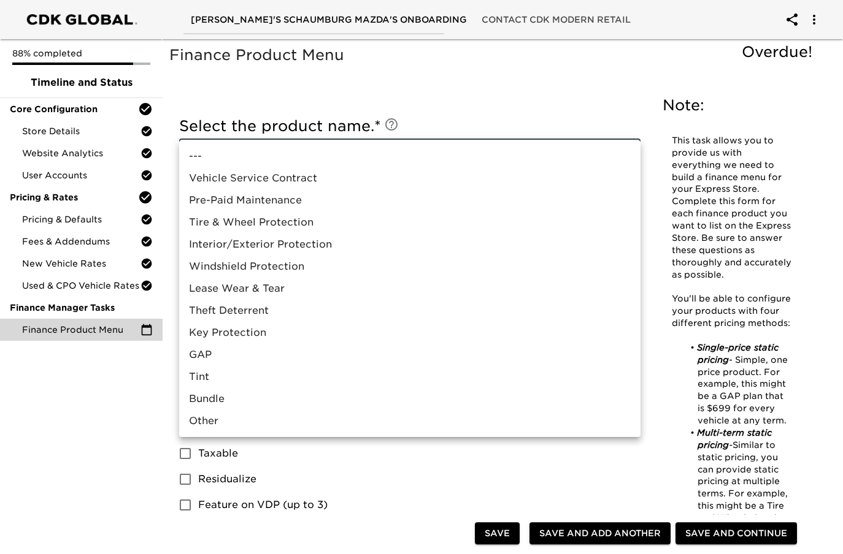
click at [299, 182] on li "Vehicle Service Contract" at bounding box center [409, 178] width 461 height 22
type input "Vehicle Service Contract"
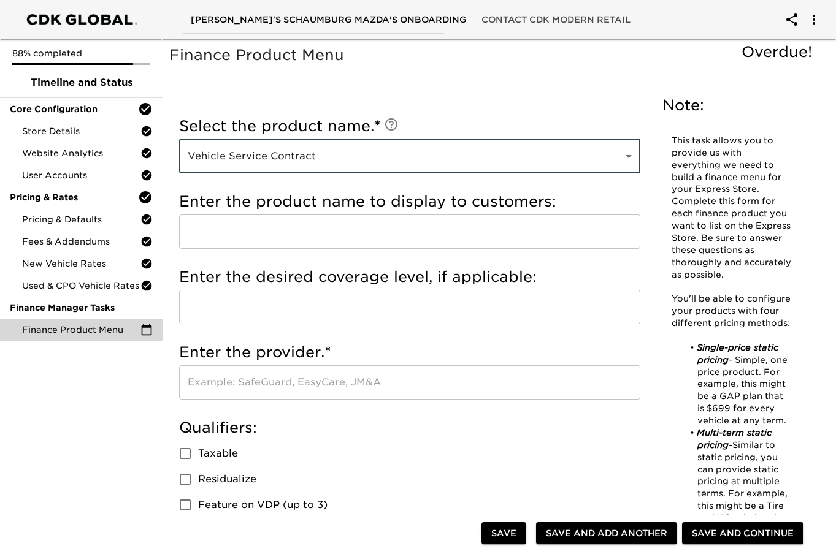
click at [297, 223] on input "text" at bounding box center [409, 232] width 461 height 34
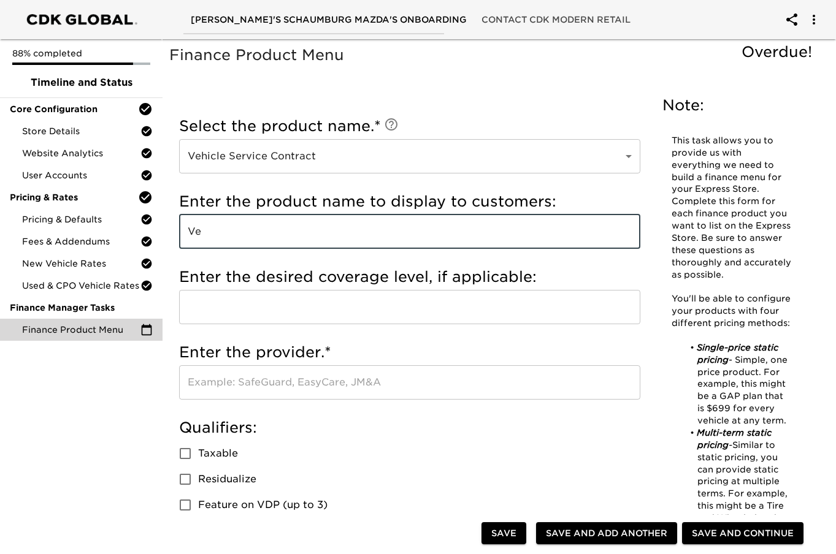
type input "V"
type input "Extended Service Contract"
click at [292, 293] on input "text" at bounding box center [409, 307] width 461 height 34
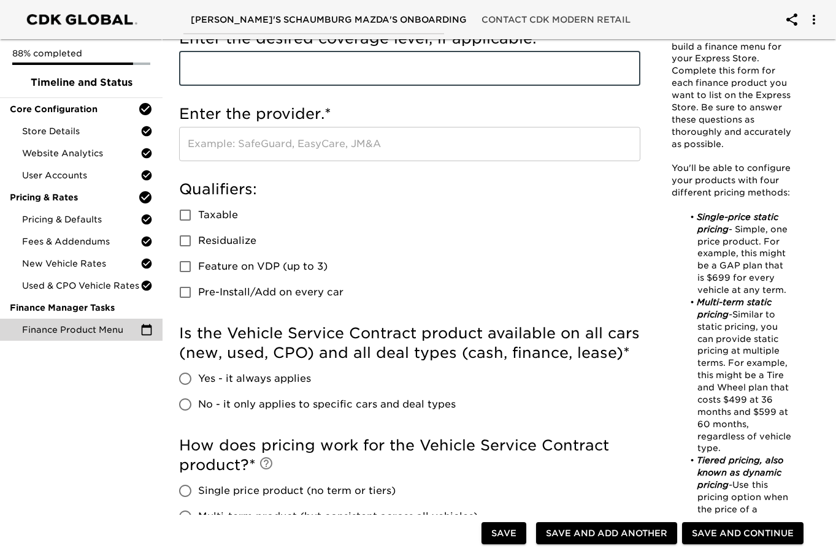
scroll to position [123, 0]
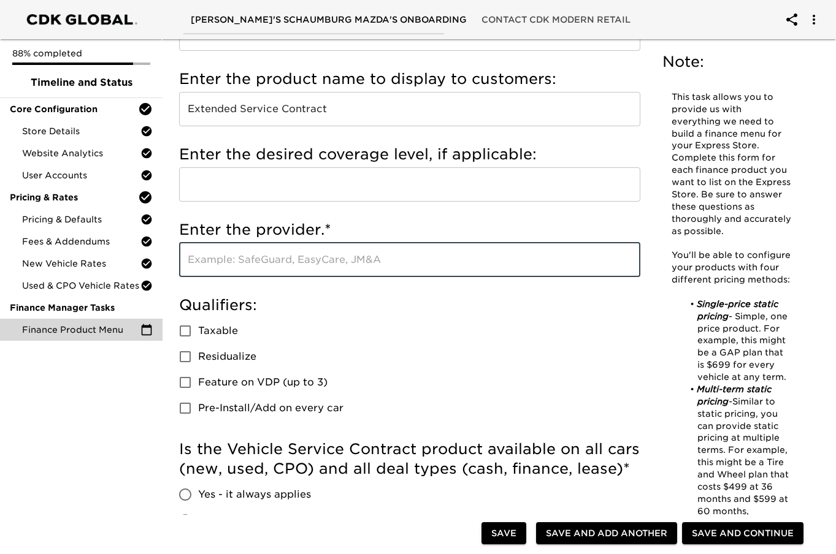
click at [377, 261] on input "text" at bounding box center [409, 260] width 461 height 34
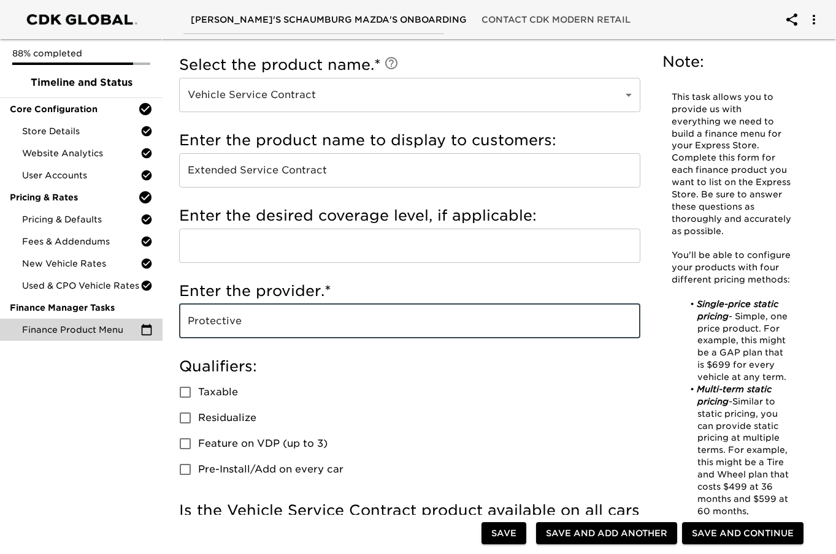
type input "Protective"
click at [340, 253] on input "text" at bounding box center [409, 246] width 461 height 34
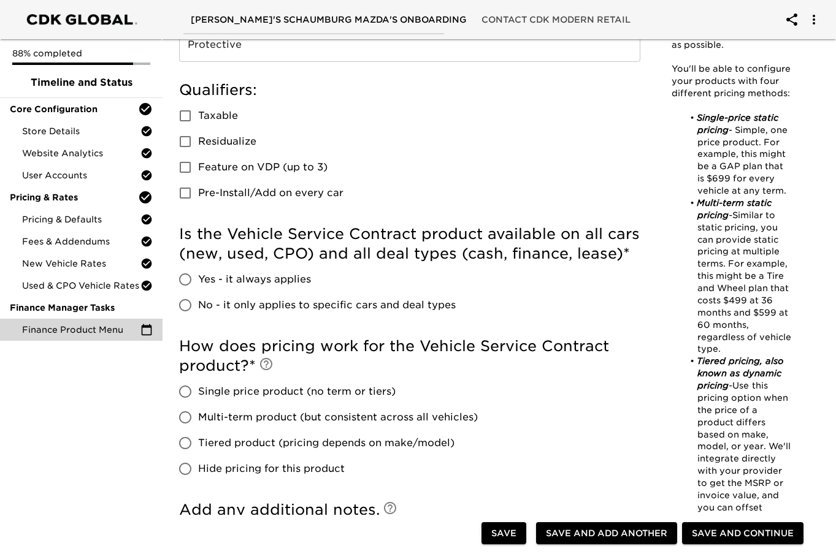
scroll to position [368, 0]
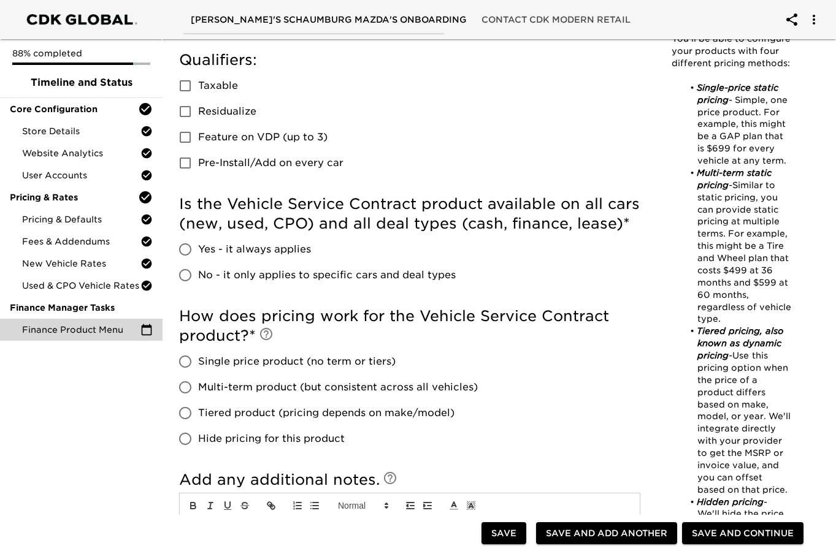
type input "5 yr/60k miles (new), 24 mo/24k miles (used)"
click at [185, 253] on input "Yes - it always applies" at bounding box center [185, 250] width 26 height 26
radio input "true"
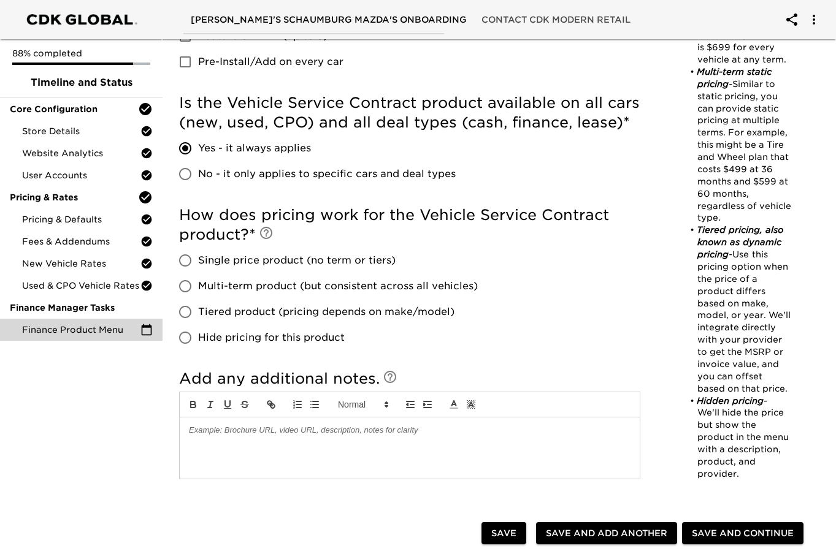
scroll to position [491, 0]
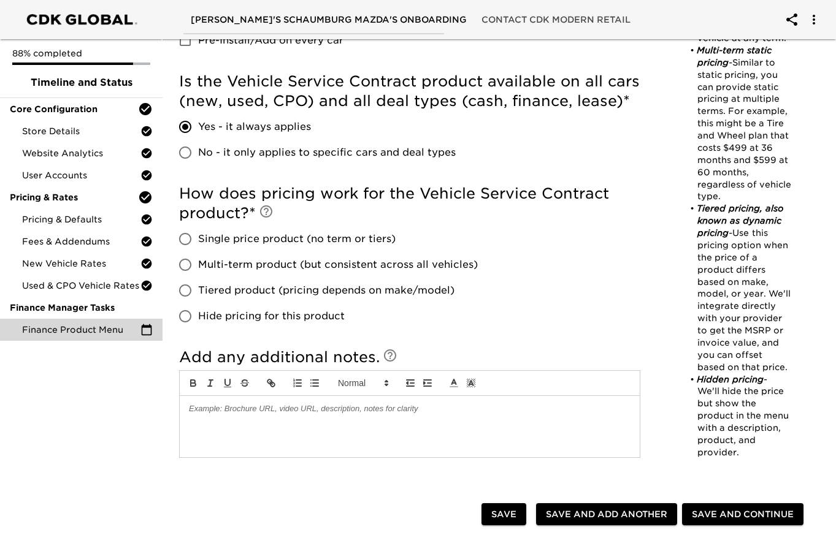
click at [185, 289] on input "Tiered product (pricing depends on make/model)" at bounding box center [185, 291] width 26 height 26
radio input "true"
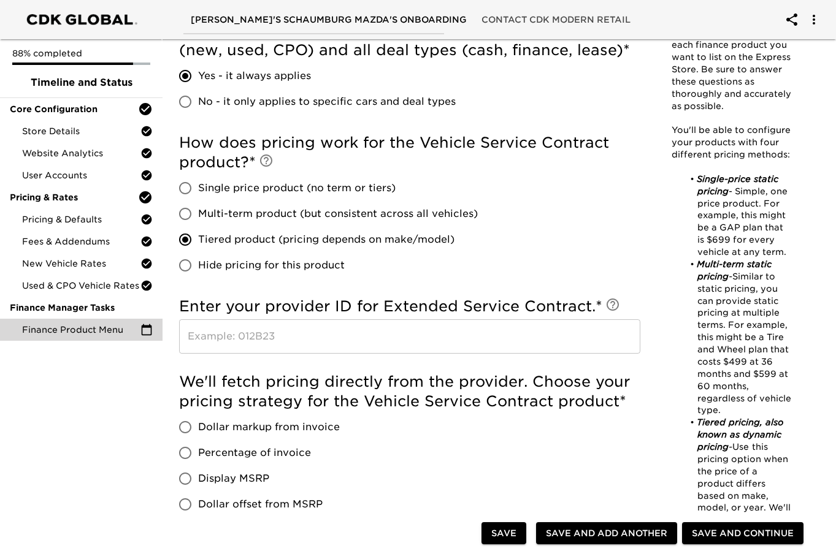
scroll to position [613, 0]
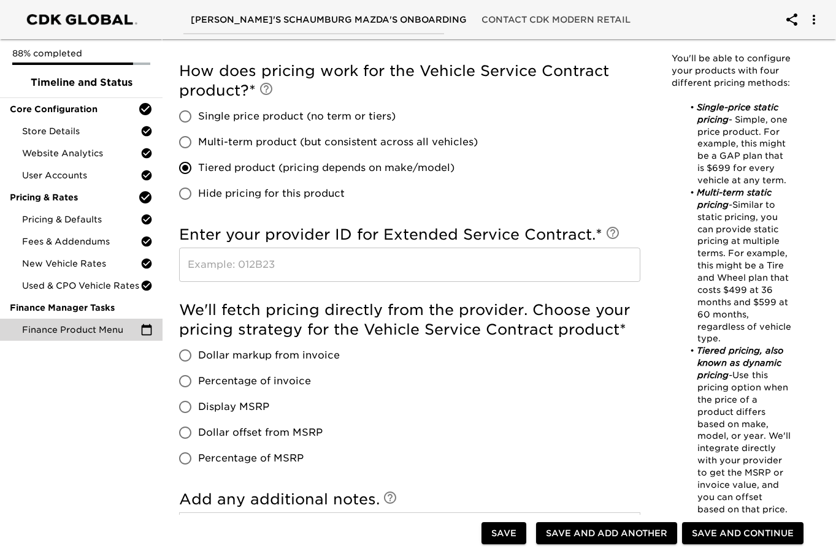
click at [546, 402] on div "We'll fetch pricing directly from the provider. Choose your pricing strategy fo…" at bounding box center [409, 386] width 461 height 171
click at [447, 264] on input "text" at bounding box center [409, 265] width 461 height 34
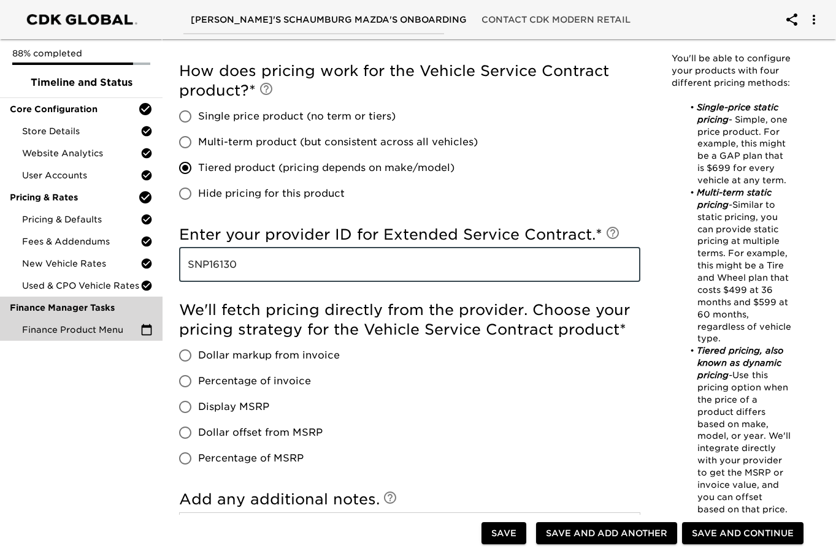
type input "SNP16130"
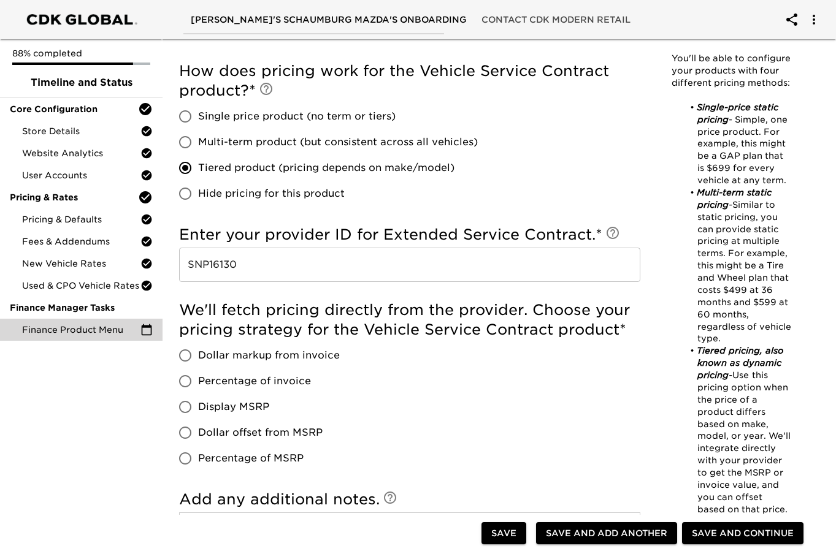
click at [524, 439] on div "We'll fetch pricing directly from the provider. Choose your pricing strategy fo…" at bounding box center [409, 386] width 461 height 171
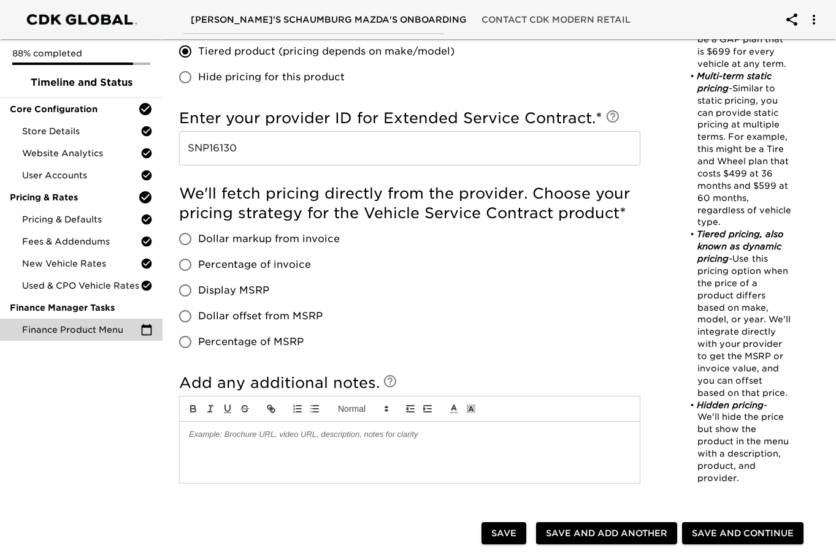
scroll to position [736, 0]
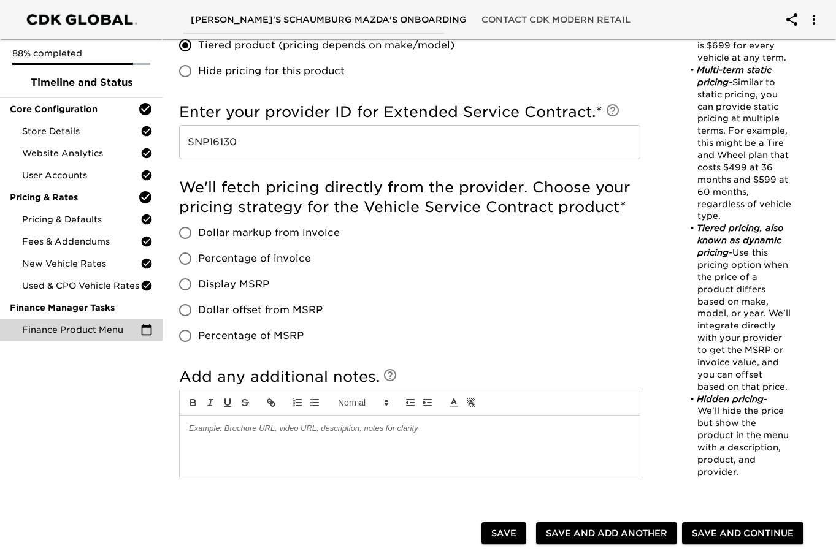
click at [186, 231] on input "Dollar markup from invoice" at bounding box center [185, 233] width 26 height 26
radio input "true"
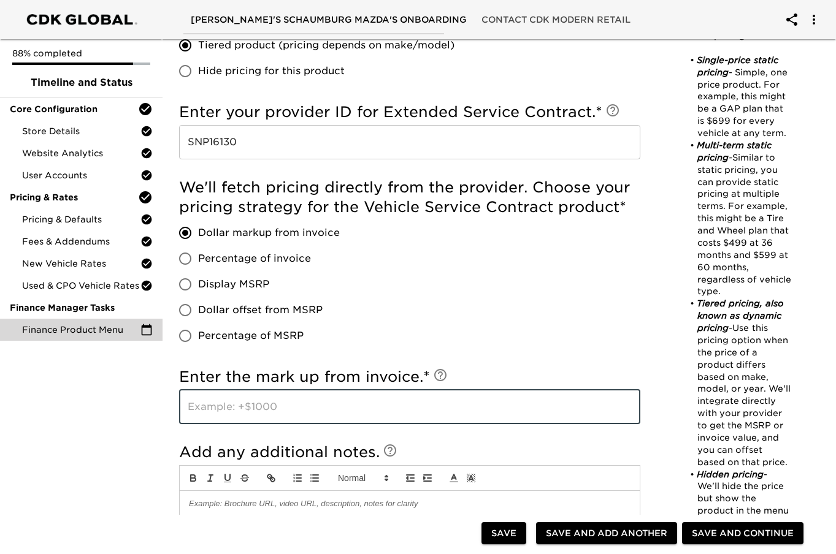
click at [291, 410] on input "text" at bounding box center [409, 407] width 461 height 34
type input "+2000"
click at [516, 308] on div "We'll fetch pricing directly from the provider. Choose your pricing strategy fo…" at bounding box center [409, 263] width 461 height 171
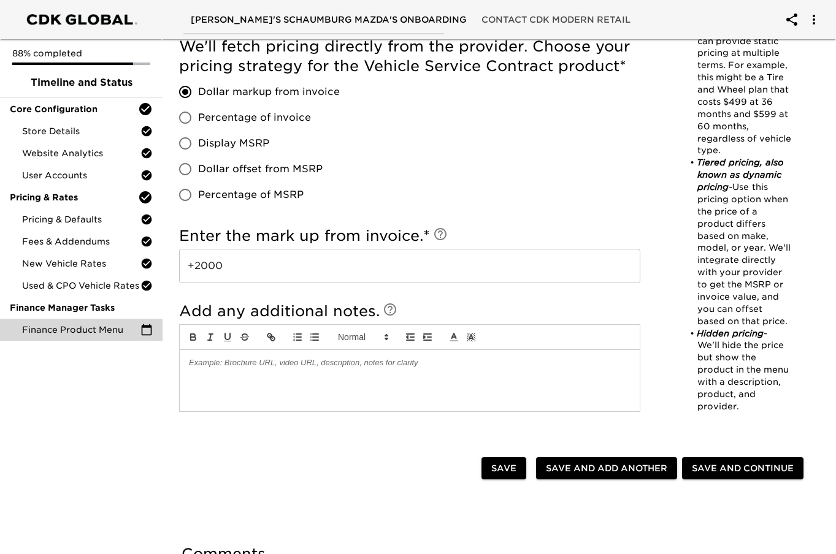
scroll to position [981, 0]
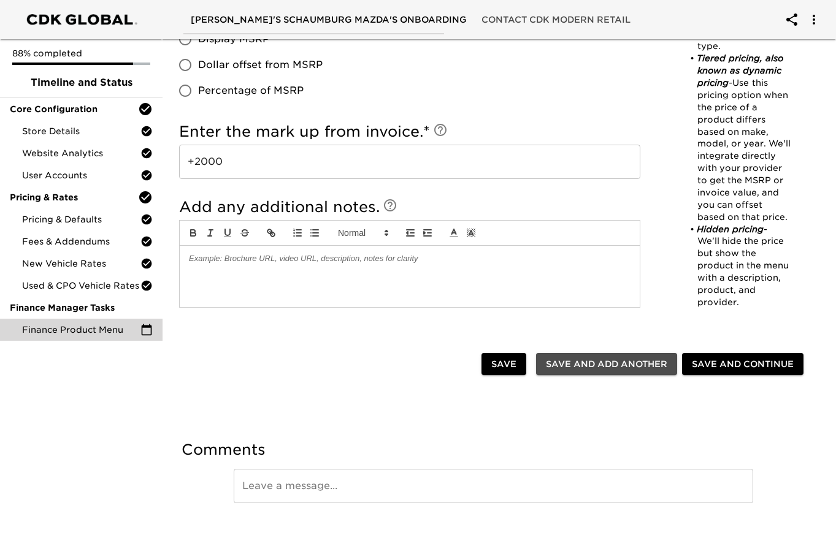
click at [571, 360] on span "Save and Add Another" at bounding box center [606, 364] width 121 height 15
radio input "false"
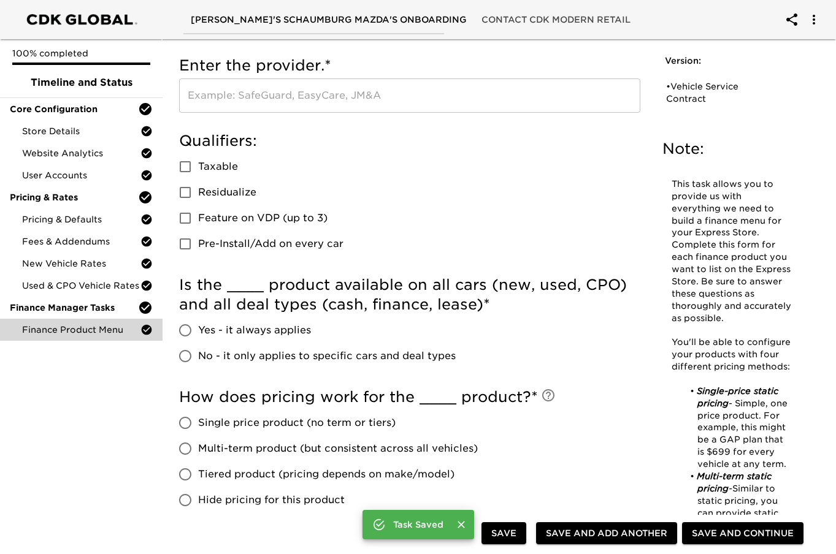
scroll to position [0, 0]
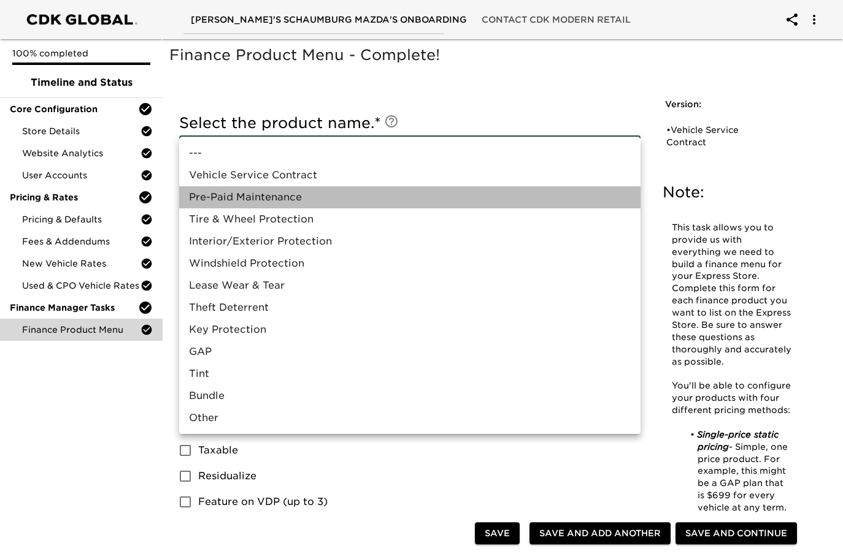
click at [351, 196] on li "Pre-Paid Maintenance" at bounding box center [409, 197] width 461 height 22
type input "Pre-Paid Maintenance"
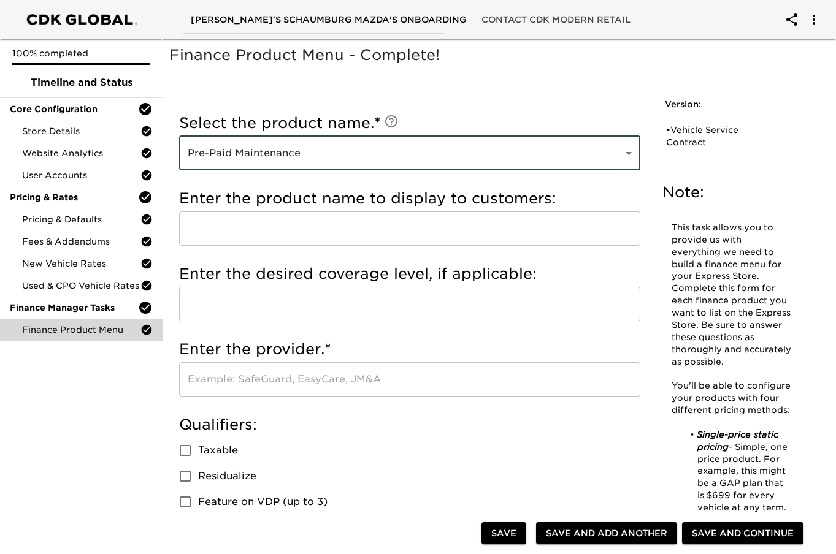
click at [331, 228] on input "text" at bounding box center [409, 229] width 461 height 34
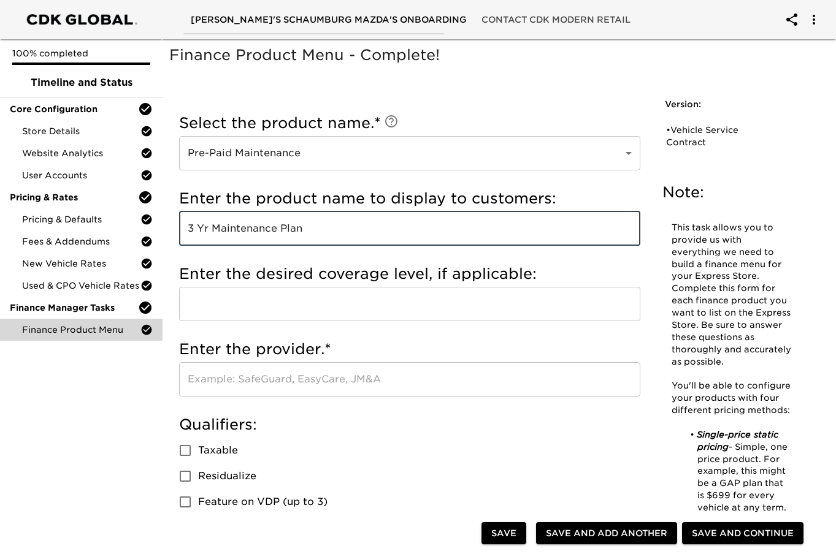
type input "3 Yr Maintenance Plan"
click at [284, 375] on input "text" at bounding box center [409, 379] width 461 height 34
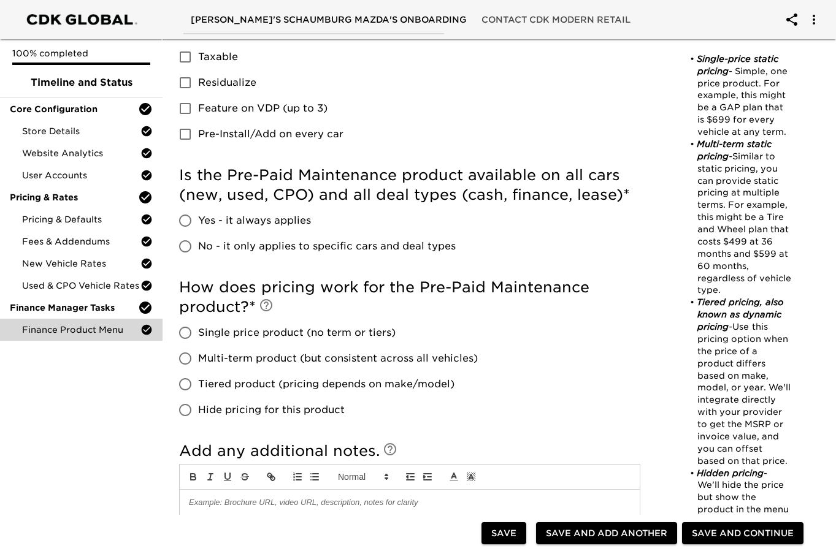
scroll to position [429, 0]
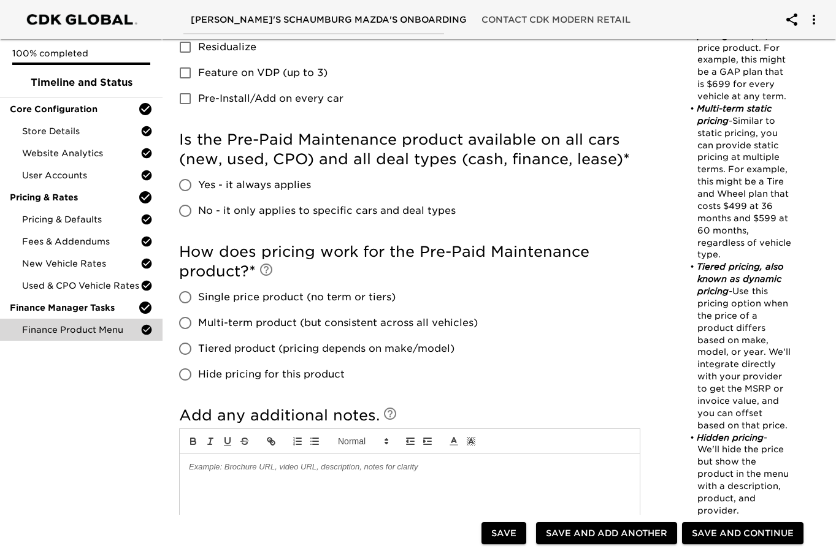
type input "DAS"
click at [185, 190] on input "Yes - it always applies" at bounding box center [185, 185] width 26 height 26
radio input "true"
click at [183, 300] on input "Single price product (no term or tiers)" at bounding box center [185, 298] width 26 height 26
radio input "true"
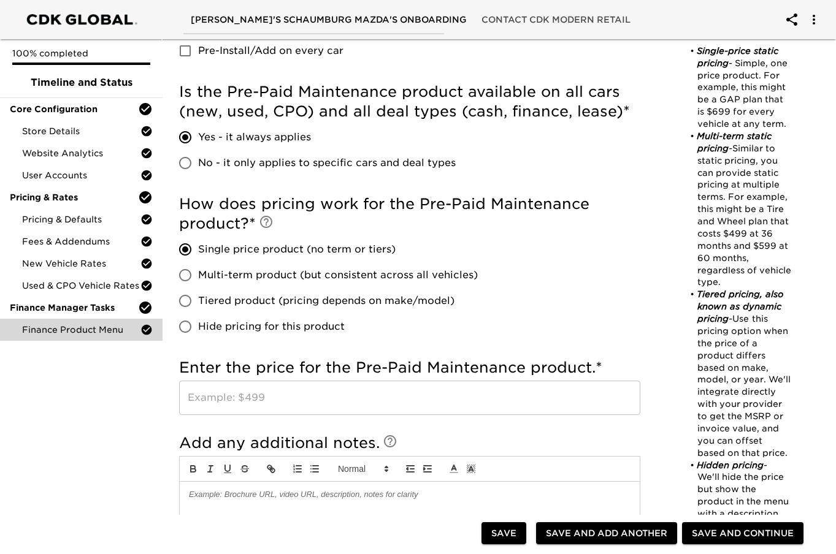
scroll to position [552, 0]
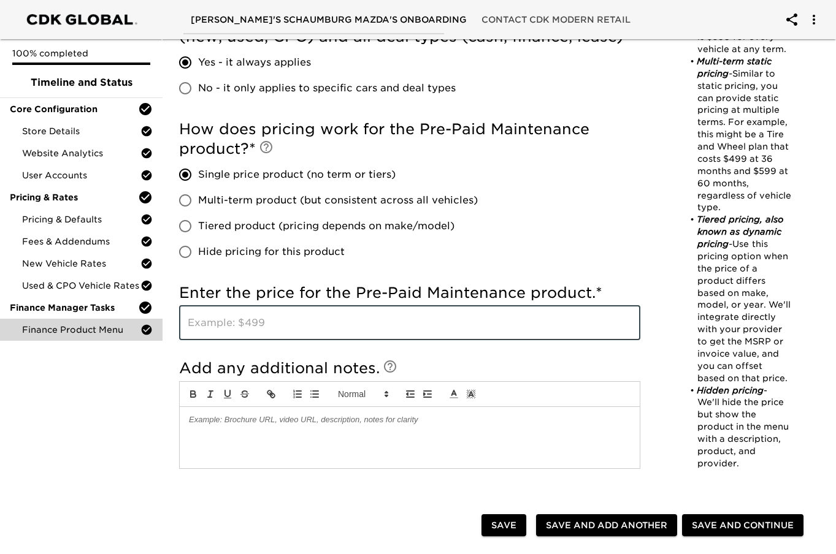
click at [281, 323] on input "text" at bounding box center [409, 323] width 461 height 34
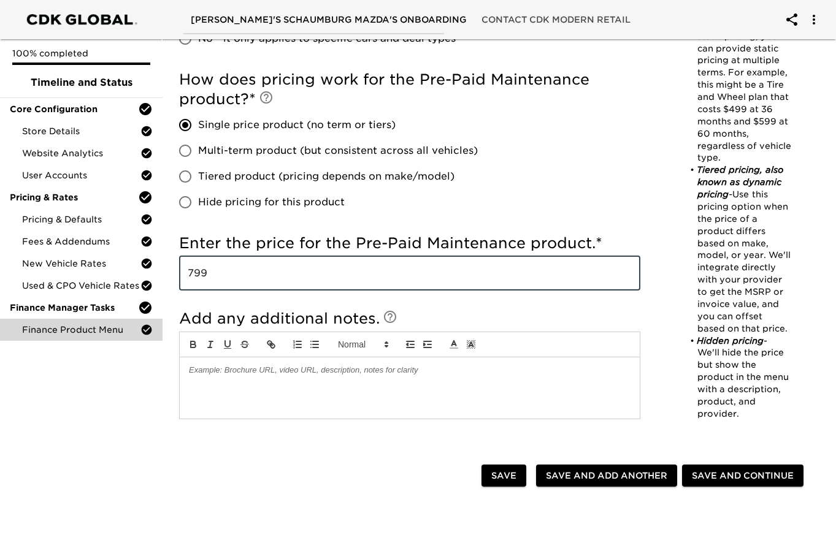
scroll to position [675, 0]
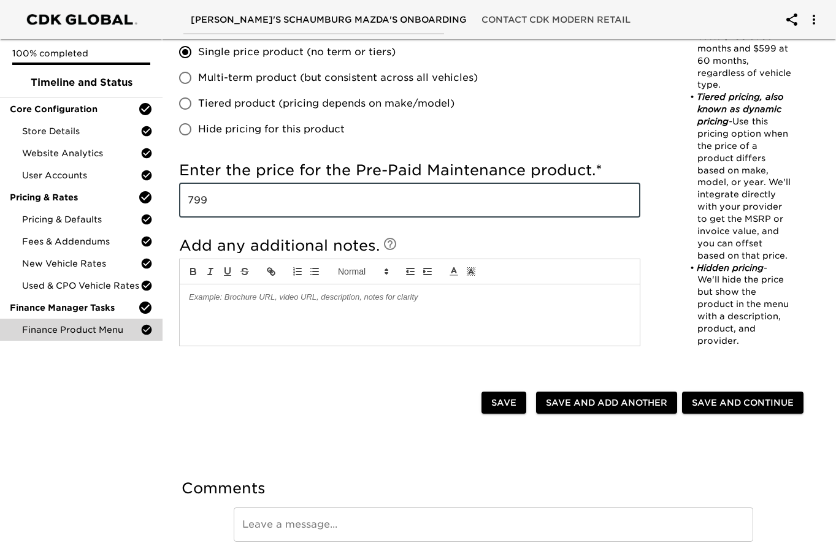
type input "799"
click at [571, 398] on span "Save and Add Another" at bounding box center [606, 403] width 121 height 15
radio input "false"
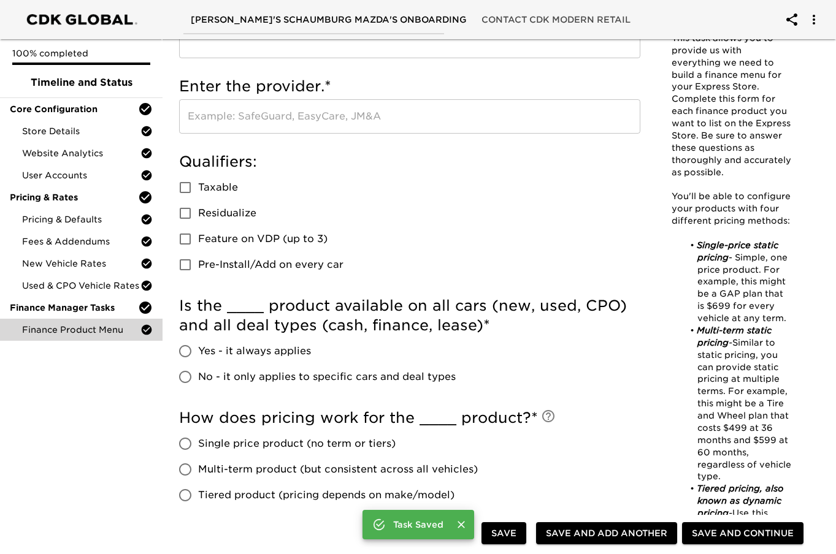
scroll to position [0, 0]
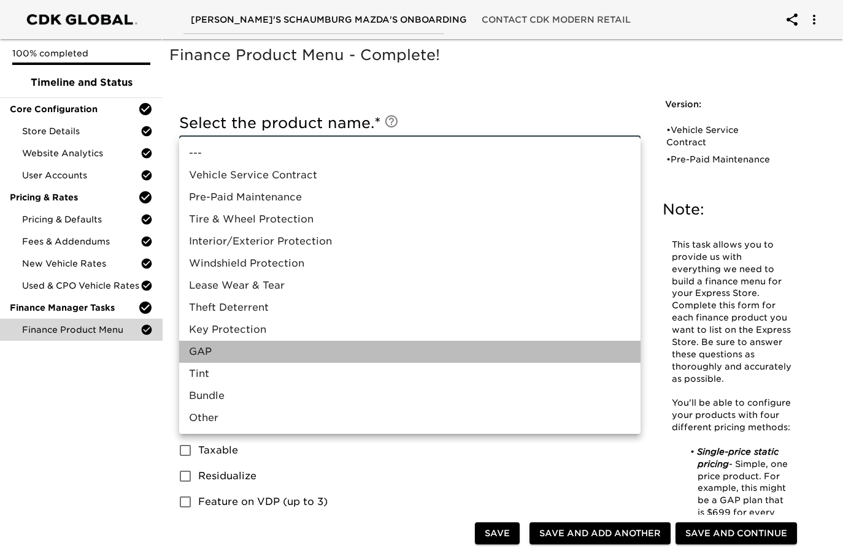
click at [338, 348] on li "GAP" at bounding box center [409, 352] width 461 height 22
type input "GAP"
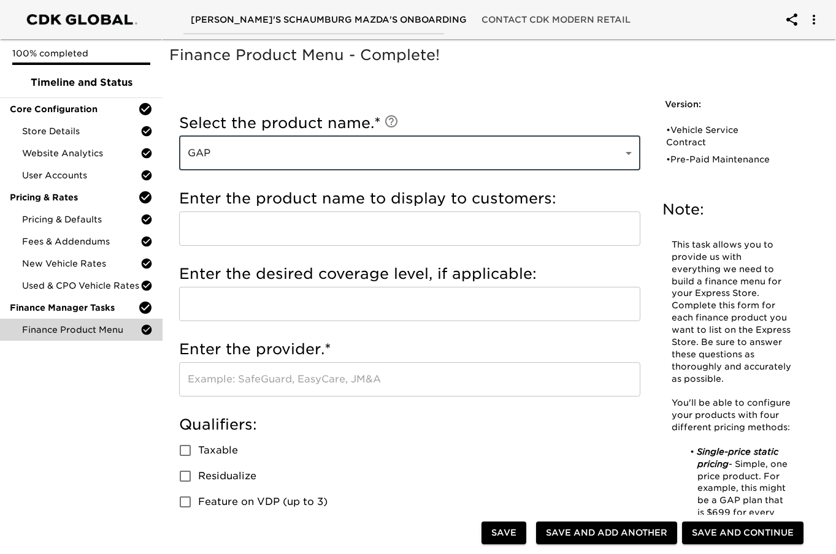
click at [305, 240] on input "text" at bounding box center [409, 229] width 461 height 34
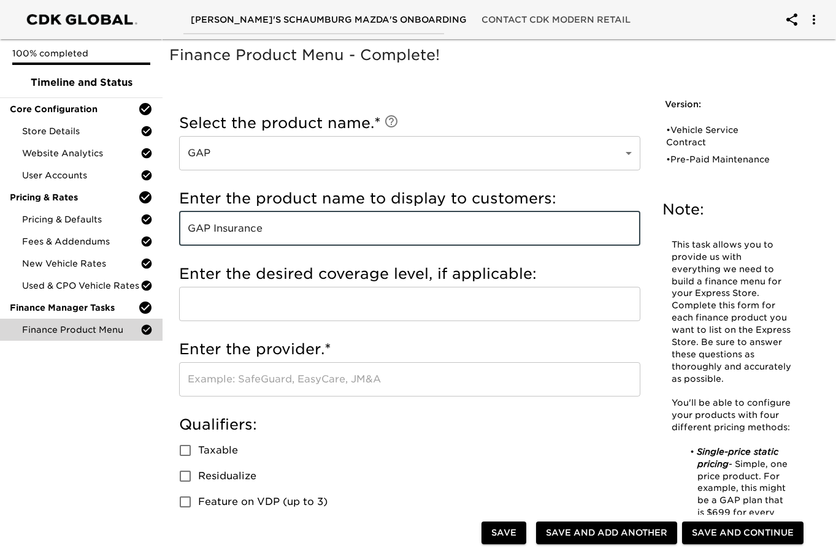
type input "GAP Insurance"
click at [284, 379] on input "text" at bounding box center [409, 379] width 461 height 34
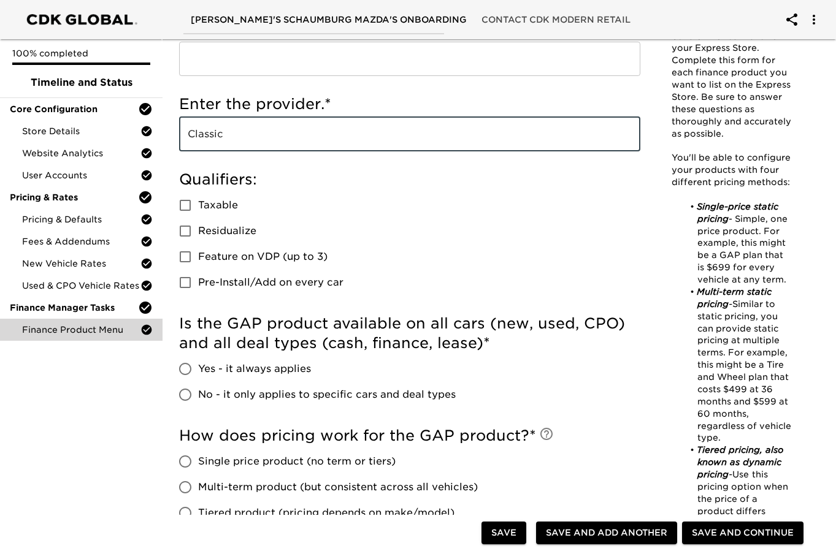
scroll to position [307, 0]
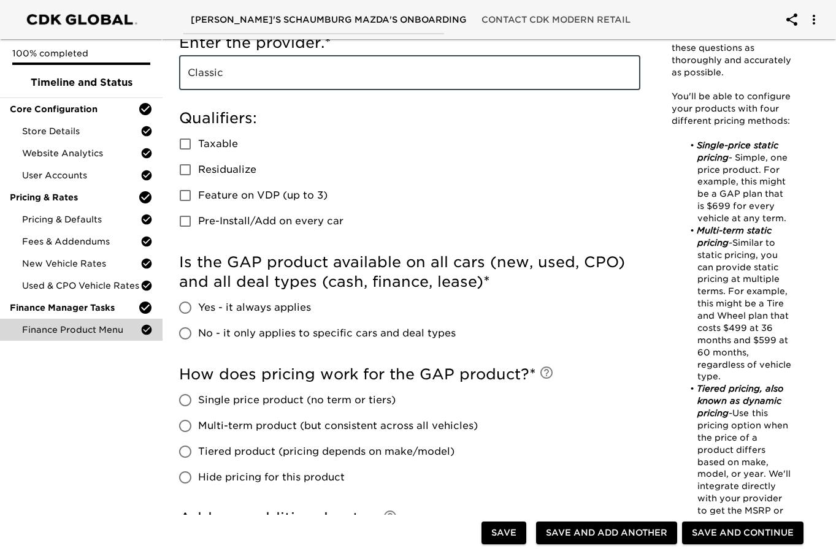
type input "Classic"
click at [184, 339] on input "No - it only applies to specific cars and deal types" at bounding box center [185, 334] width 26 height 26
radio input "true"
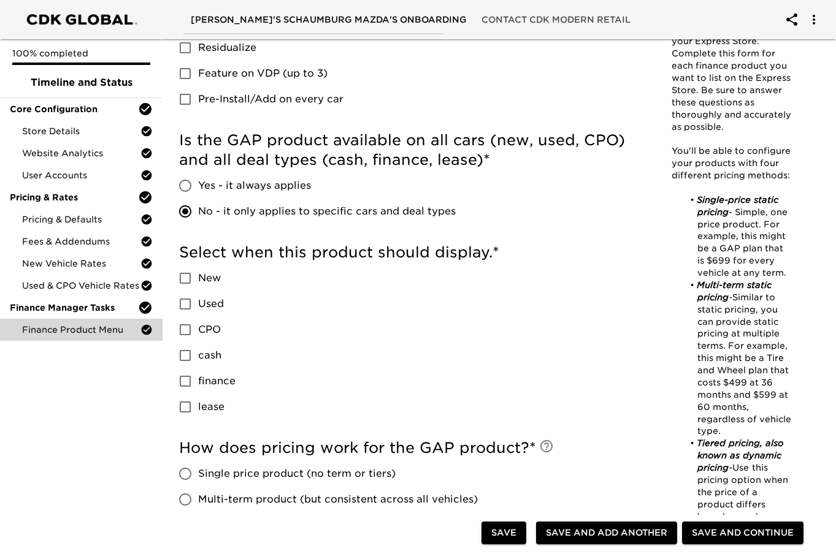
scroll to position [429, 0]
click at [185, 383] on input "finance" at bounding box center [185, 381] width 26 height 26
checkbox input "true"
click at [186, 403] on input "lease" at bounding box center [185, 407] width 26 height 26
checkbox input "true"
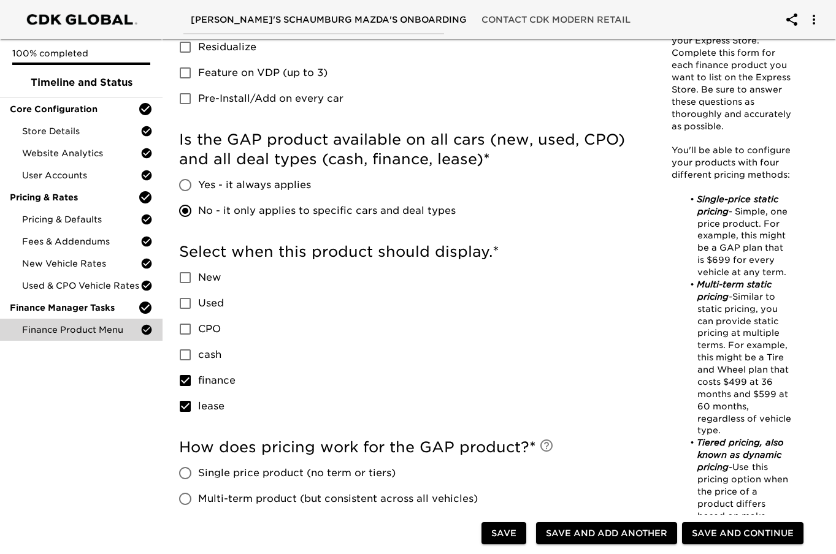
click at [185, 304] on input "Used" at bounding box center [185, 304] width 26 height 26
click at [184, 311] on input "Used" at bounding box center [185, 304] width 26 height 26
checkbox input "false"
click at [183, 269] on input "New" at bounding box center [185, 278] width 26 height 26
checkbox input "true"
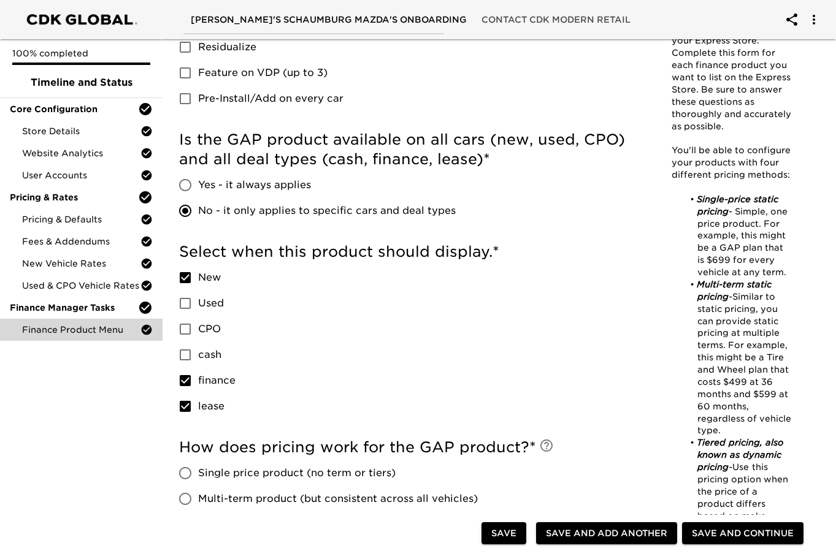
click at [188, 306] on input "Used" at bounding box center [185, 304] width 26 height 26
checkbox input "true"
click at [188, 332] on input "CPO" at bounding box center [185, 329] width 26 height 26
checkbox input "true"
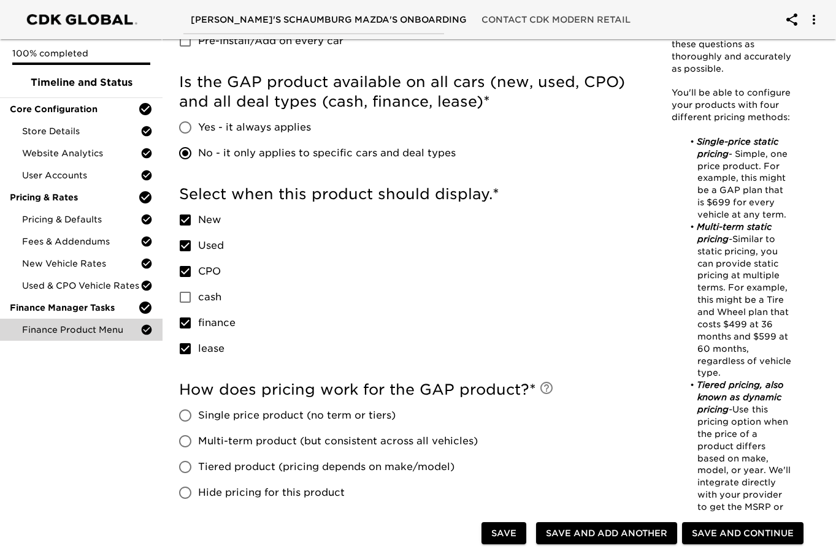
scroll to position [675, 0]
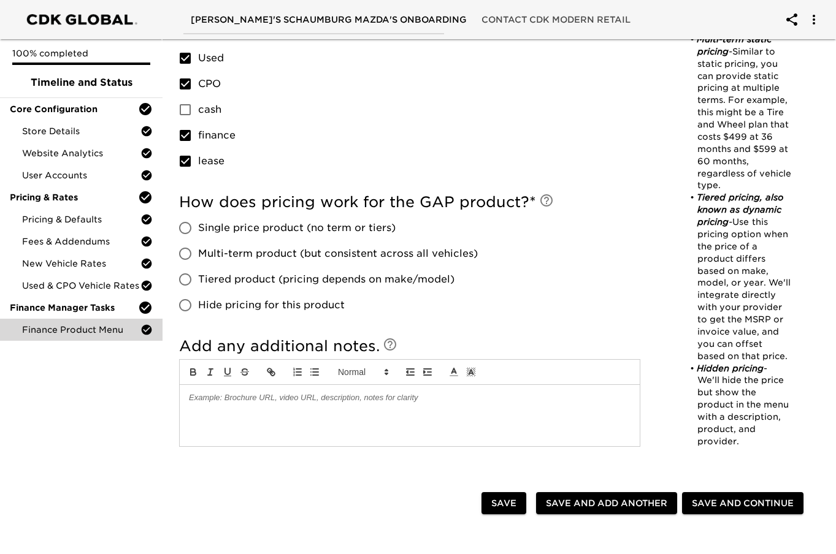
click at [183, 224] on input "Single price product (no term or tiers)" at bounding box center [185, 228] width 26 height 26
radio input "true"
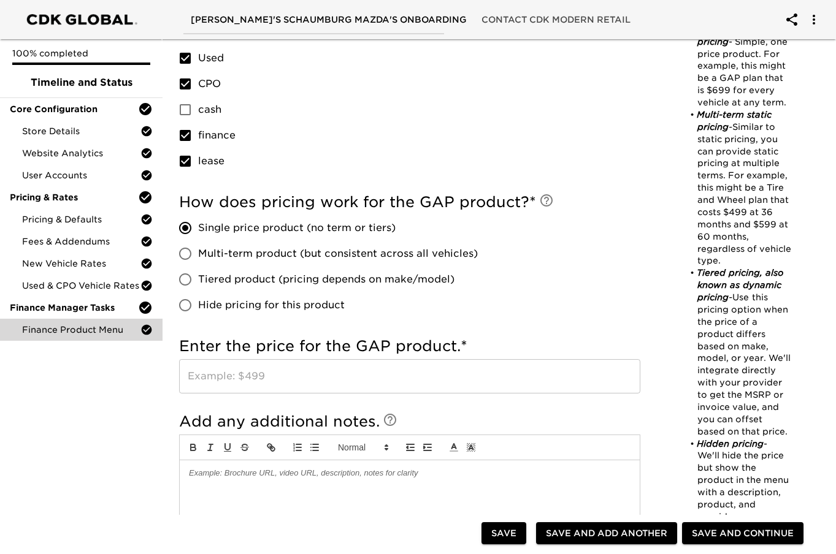
click at [265, 378] on input "text" at bounding box center [409, 376] width 461 height 34
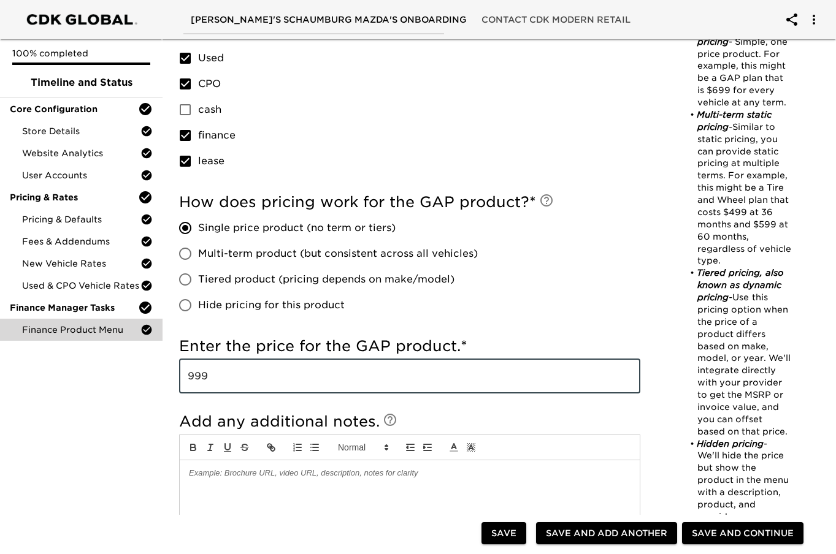
type input "999"
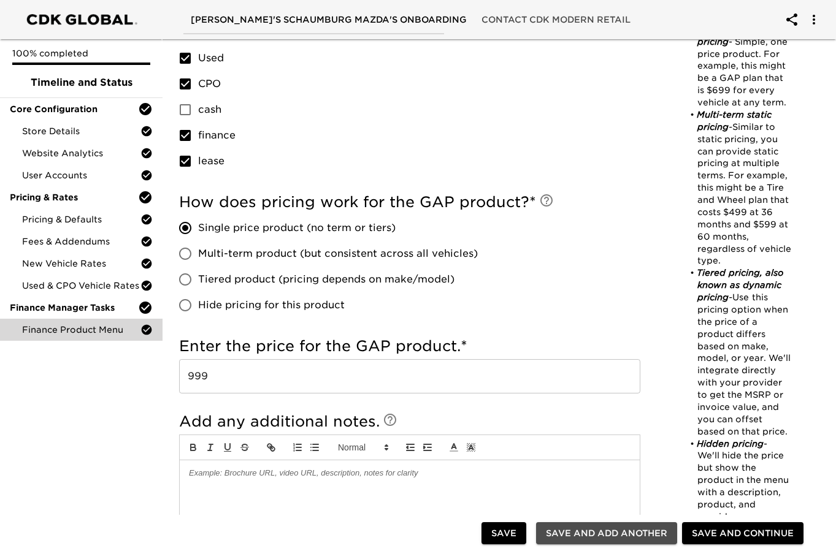
click at [600, 535] on span "Save and Add Another" at bounding box center [606, 533] width 121 height 15
radio input "false"
checkbox input "true"
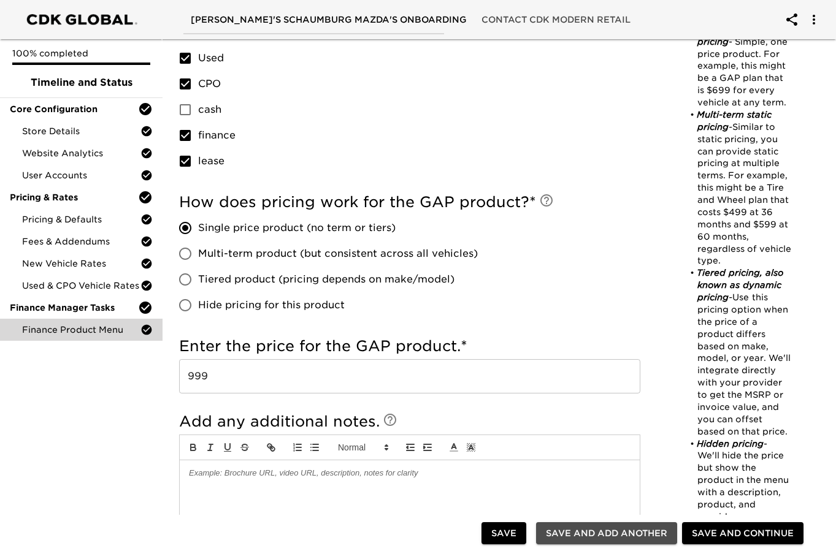
checkbox input "true"
radio input "false"
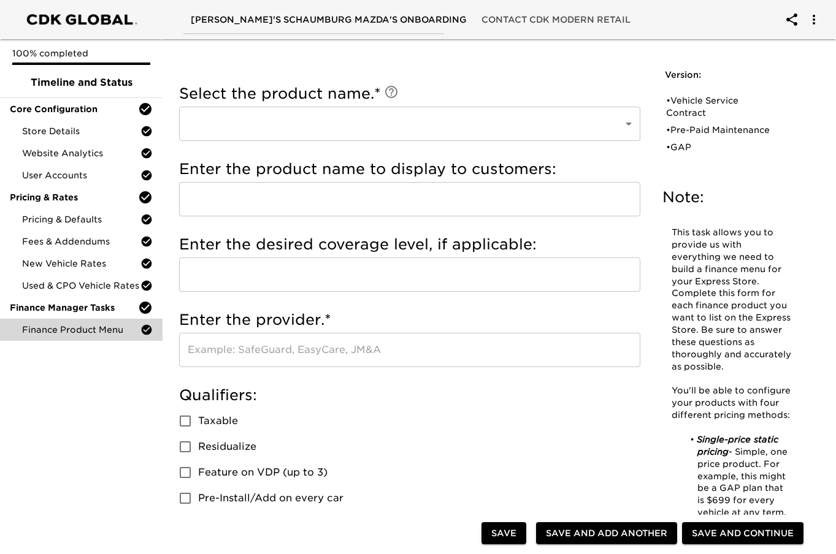
scroll to position [0, 0]
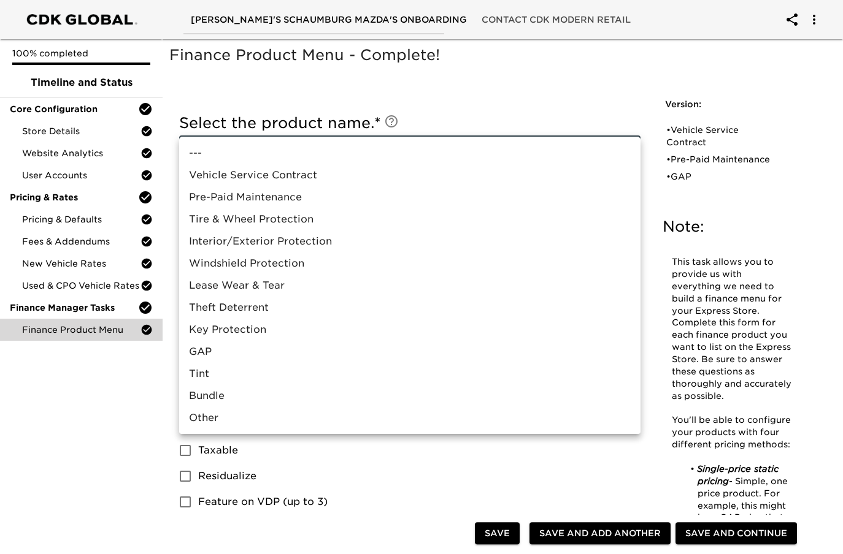
click at [40, 423] on div at bounding box center [421, 277] width 843 height 554
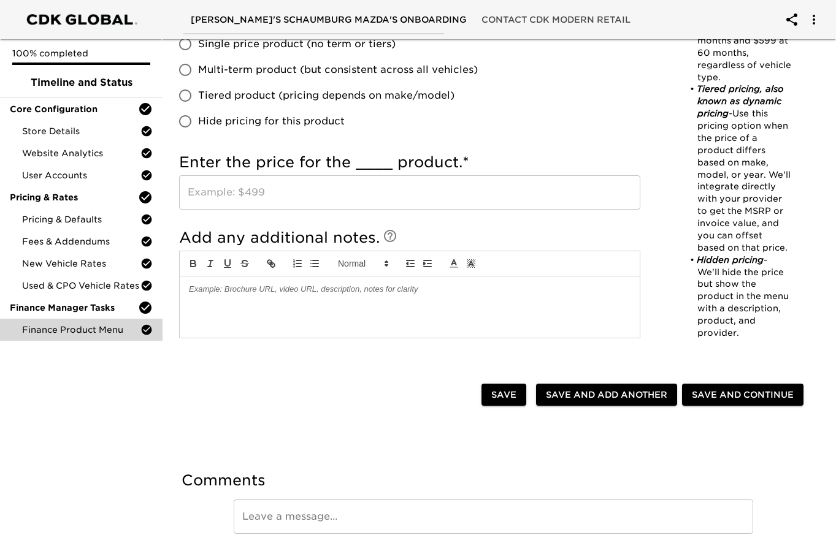
scroll to position [896, 0]
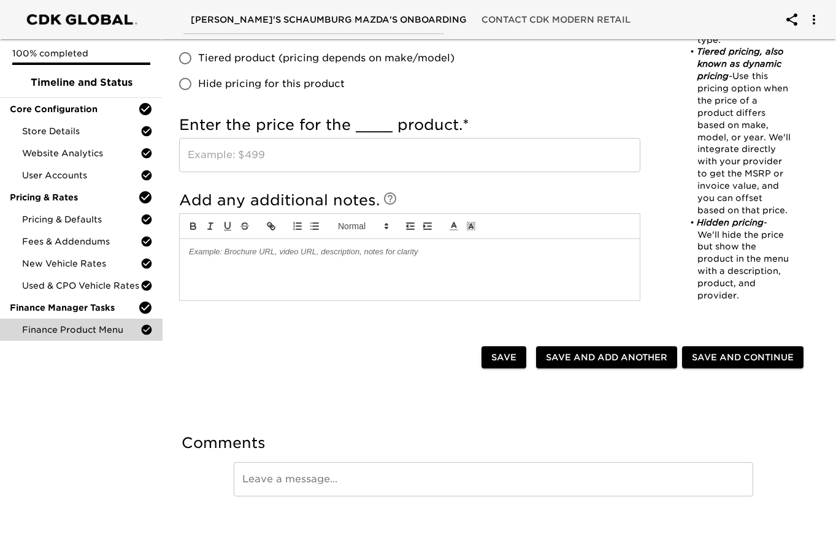
click at [748, 348] on button "Save and Continue" at bounding box center [742, 358] width 121 height 23
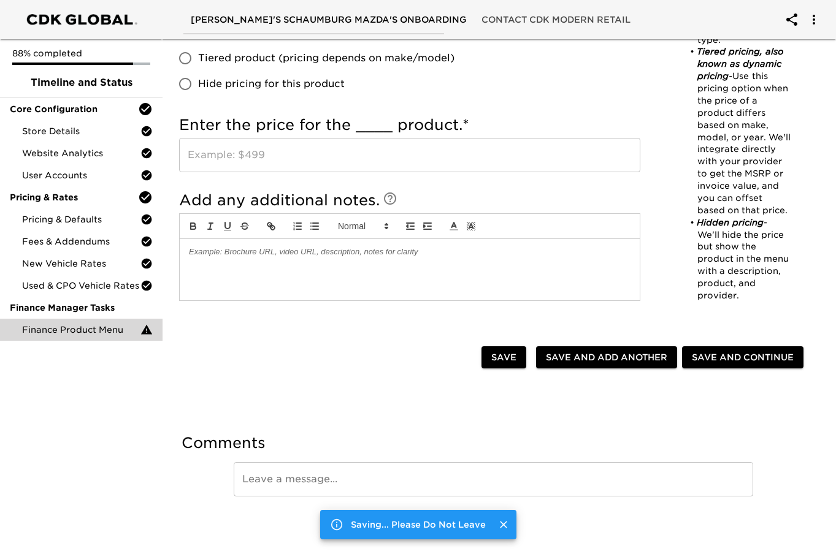
scroll to position [0, 0]
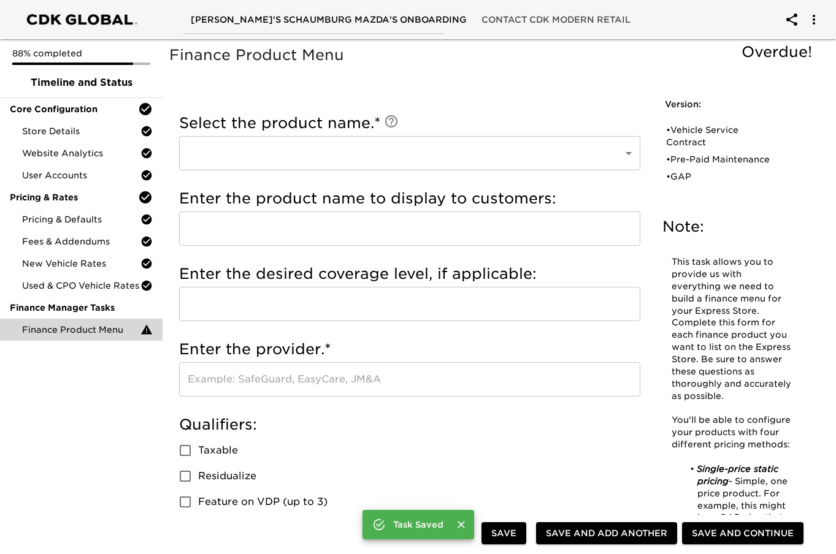
click at [738, 526] on span "Save and Continue" at bounding box center [743, 533] width 102 height 15
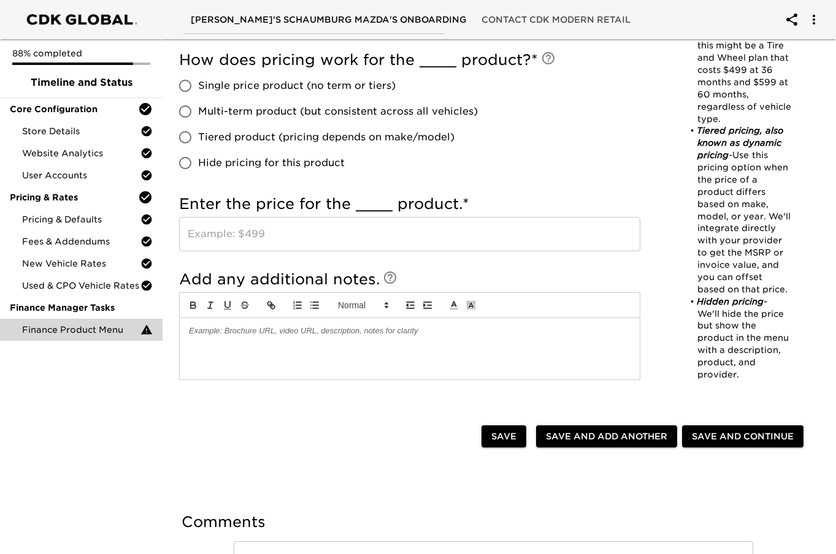
scroll to position [896, 0]
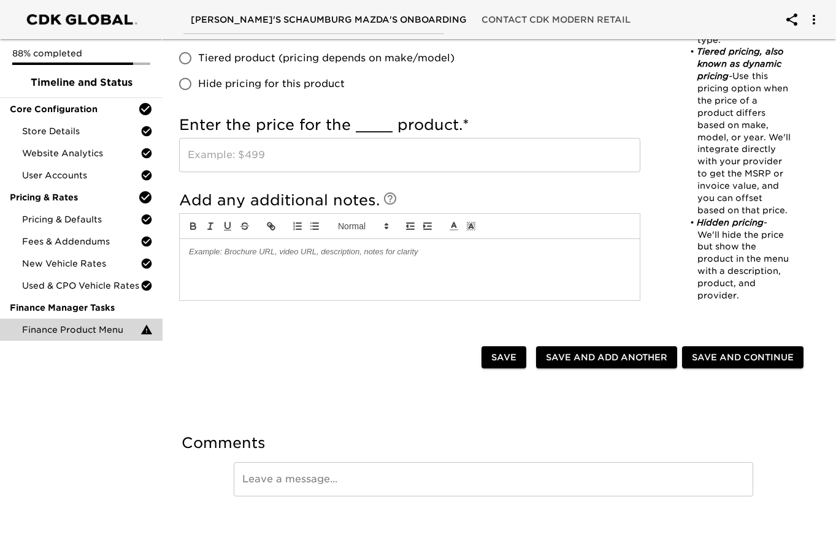
click at [507, 362] on span "Save" at bounding box center [503, 357] width 25 height 15
type input "GAP"
type input "GAP Insurance"
type input "Classic"
radio input "true"
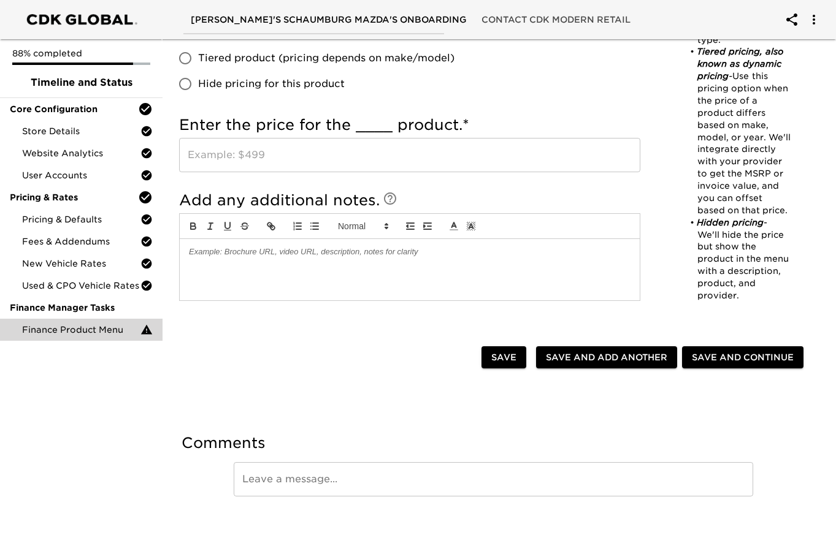
checkbox input "true"
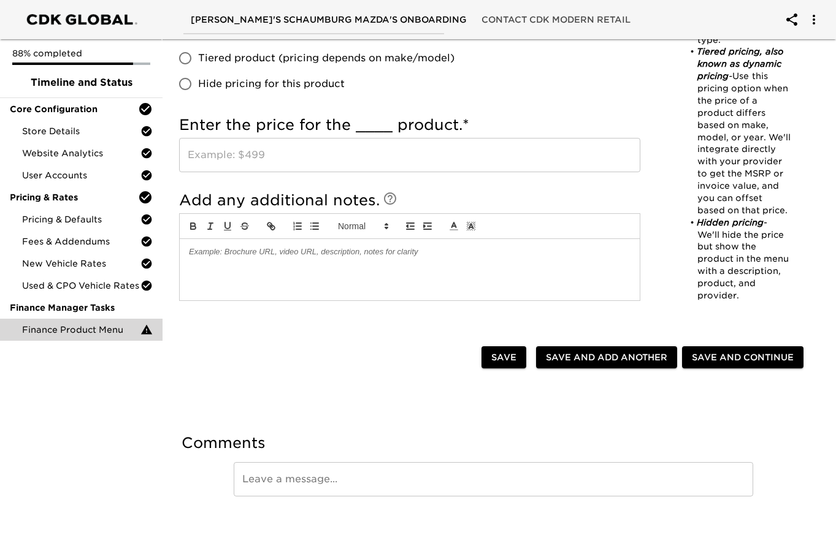
radio input "true"
type input "999"
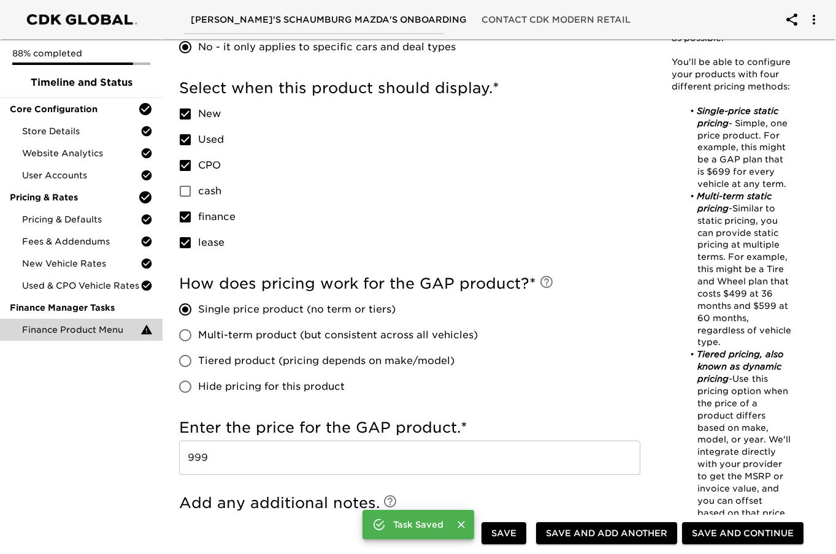
scroll to position [589, 0]
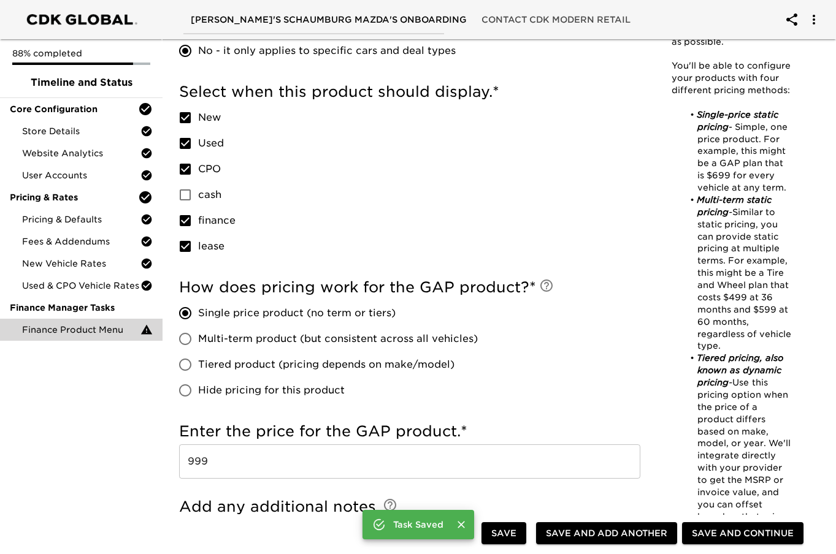
click at [188, 245] on input "lease" at bounding box center [185, 247] width 26 height 26
checkbox input "false"
drag, startPoint x: 189, startPoint y: 223, endPoint x: 188, endPoint y: 207, distance: 15.4
click at [189, 222] on input "finance" at bounding box center [185, 221] width 26 height 26
checkbox input "false"
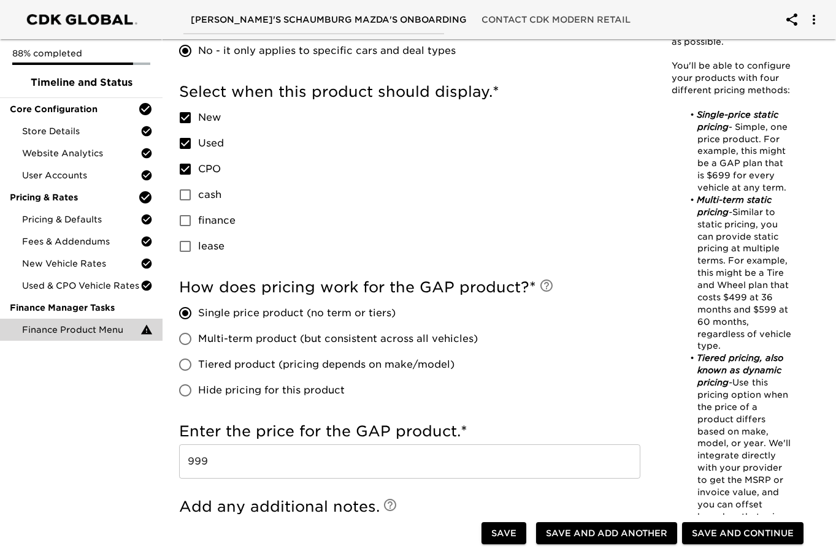
click at [186, 171] on input "CPO" at bounding box center [185, 169] width 26 height 26
checkbox input "false"
click at [187, 144] on input "Used" at bounding box center [185, 144] width 26 height 26
checkbox input "false"
click at [185, 114] on input "New" at bounding box center [185, 118] width 26 height 26
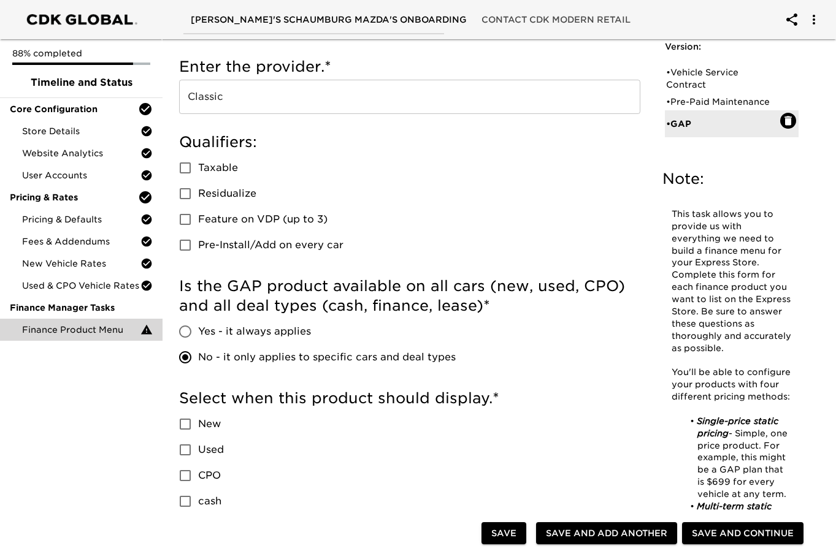
scroll to position [0, 0]
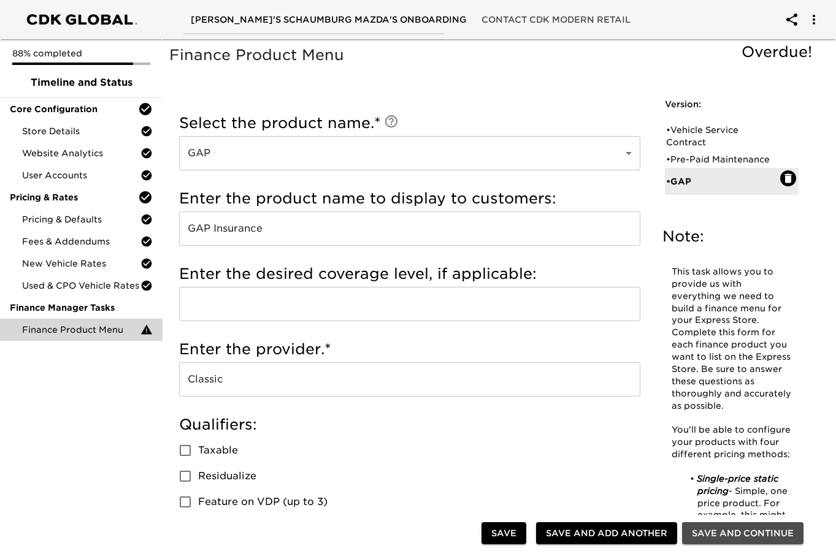
click at [724, 532] on span "Save and Continue" at bounding box center [743, 533] width 102 height 15
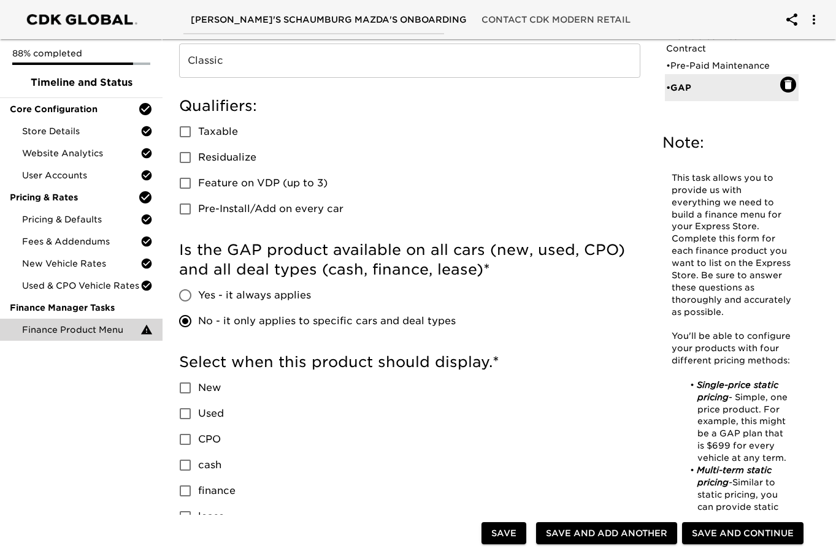
scroll to position [368, 0]
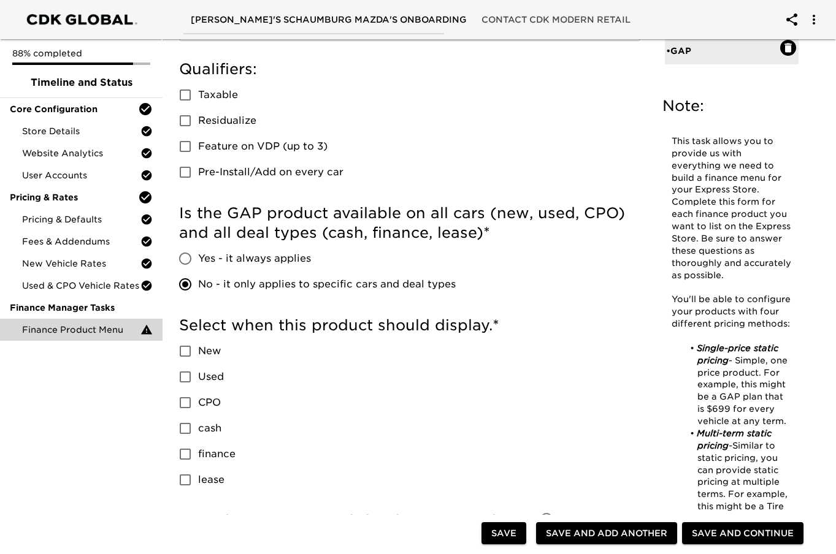
click at [185, 350] on input "New" at bounding box center [185, 352] width 26 height 26
checkbox input "true"
click at [183, 377] on input "Used" at bounding box center [185, 377] width 26 height 26
checkbox input "true"
click at [183, 403] on input "CPO" at bounding box center [185, 403] width 26 height 26
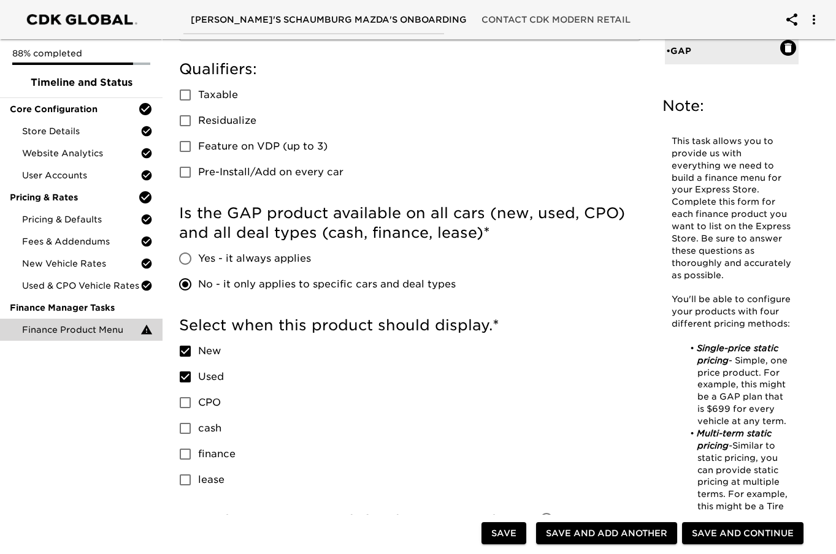
checkbox input "true"
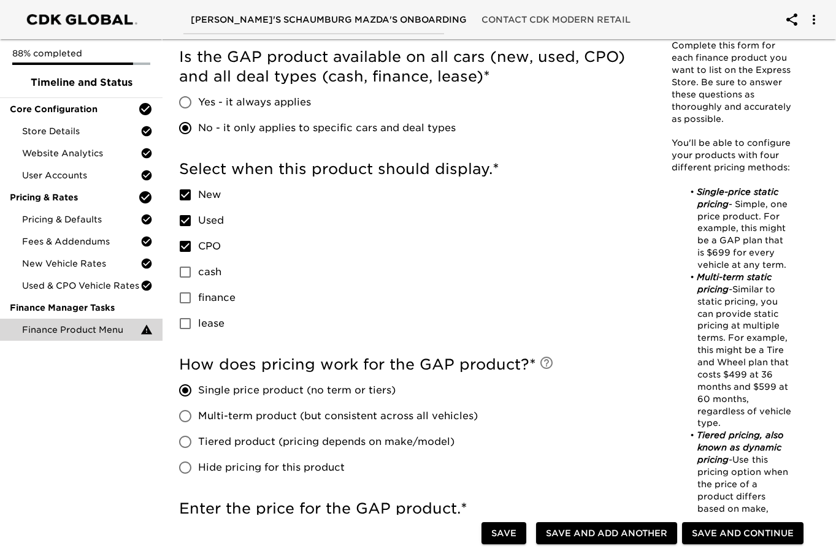
scroll to position [552, 0]
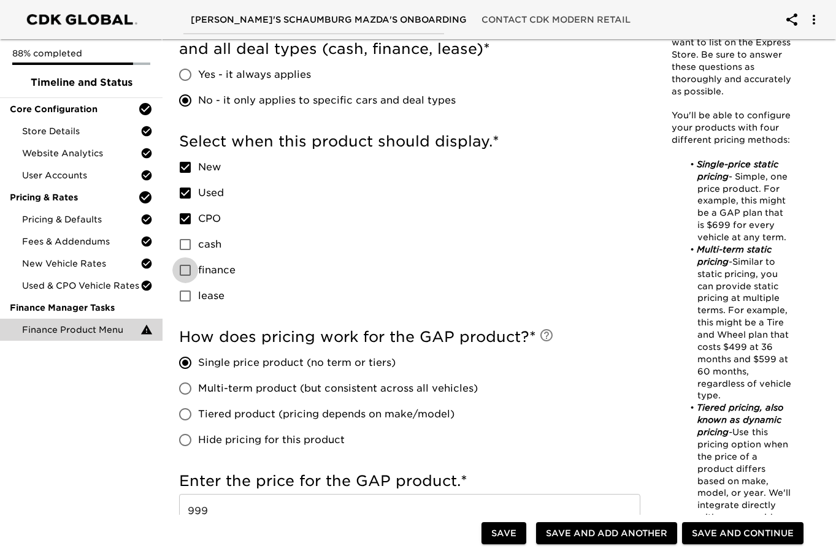
click at [189, 267] on input "finance" at bounding box center [185, 271] width 26 height 26
checkbox input "true"
click at [186, 292] on input "lease" at bounding box center [185, 296] width 26 height 26
checkbox input "true"
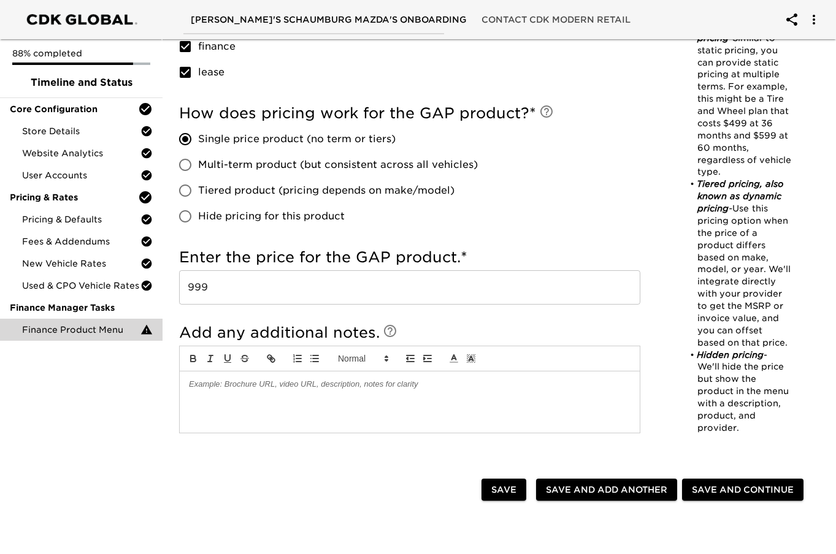
scroll to position [797, 0]
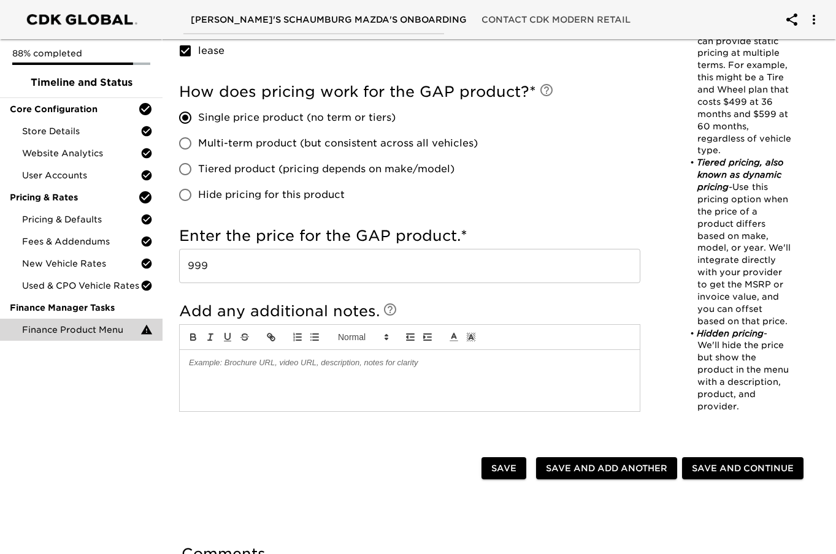
click at [485, 463] on button "Save" at bounding box center [503, 469] width 45 height 23
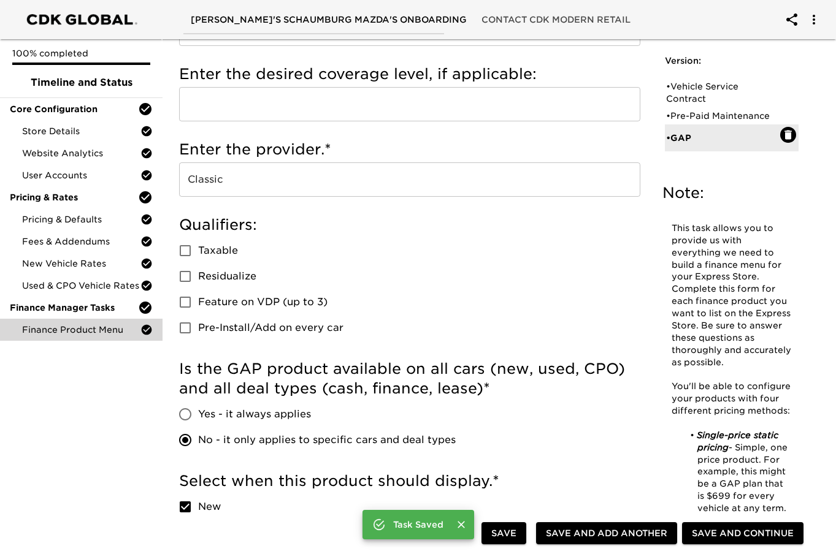
scroll to position [0, 0]
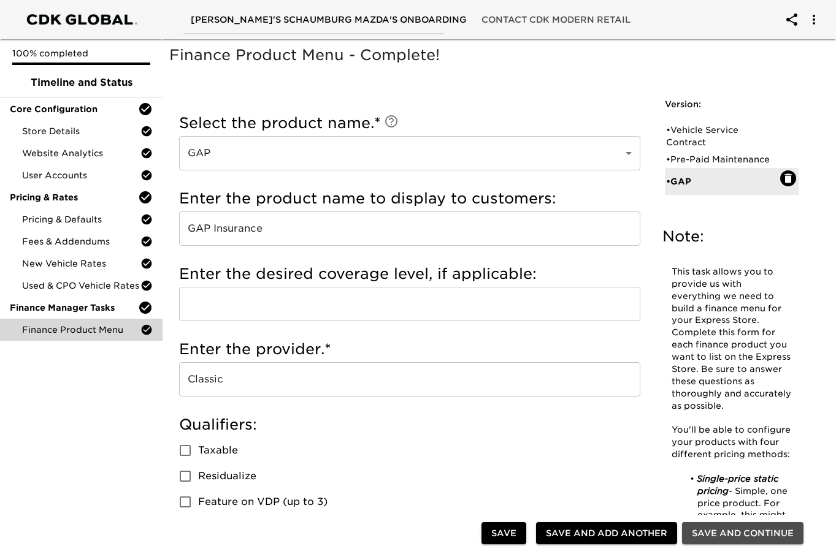
click at [722, 534] on span "Save and Continue" at bounding box center [743, 533] width 102 height 15
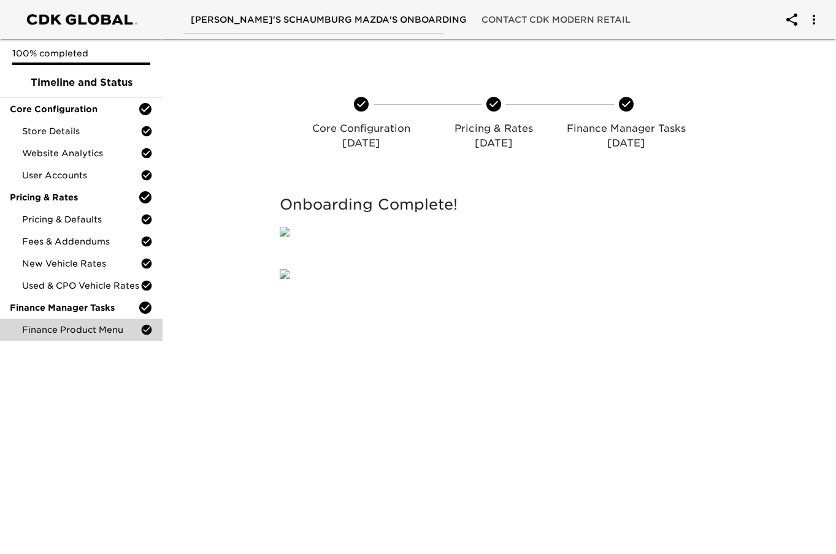
click at [674, 207] on h5 "Onboarding Complete!" at bounding box center [493, 205] width 427 height 20
click at [83, 212] on div "Pricing & Defaults" at bounding box center [81, 220] width 163 height 22
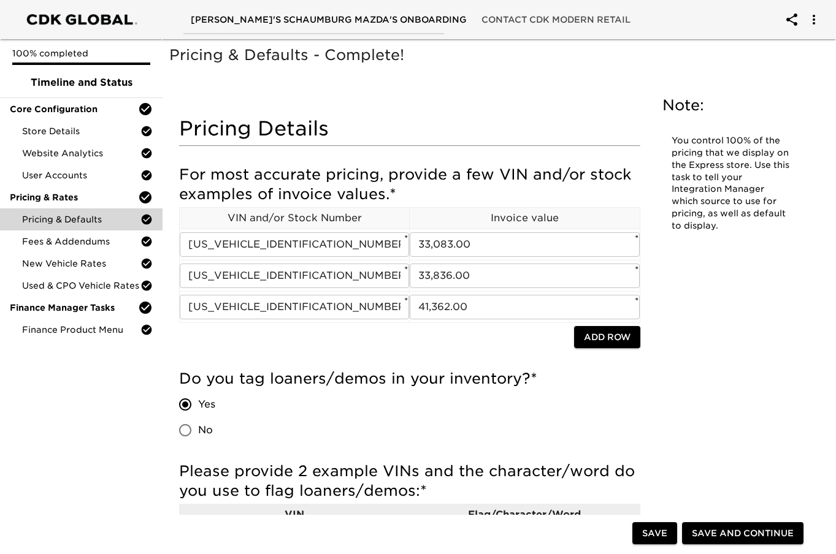
click at [637, 62] on h5 "Pricing & Defaults - Complete!" at bounding box center [493, 55] width 649 height 20
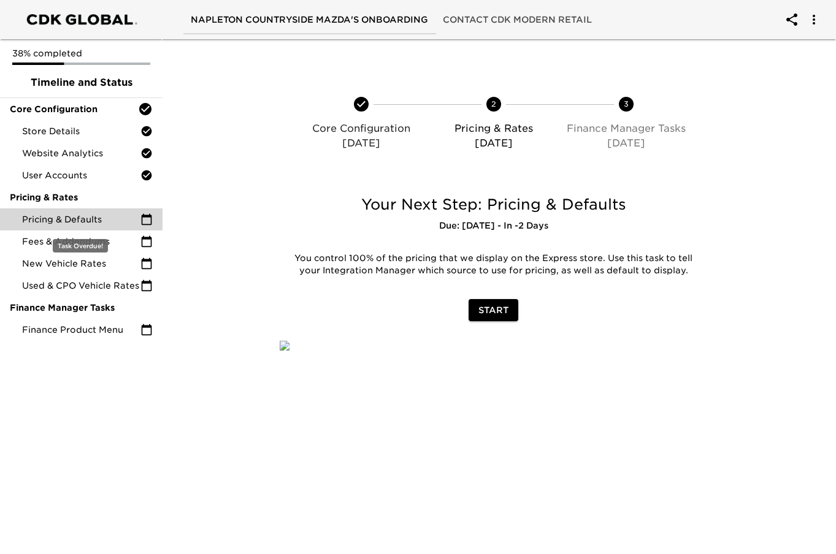
click at [113, 215] on span "Pricing & Defaults" at bounding box center [81, 219] width 118 height 12
click at [490, 308] on span "Start" at bounding box center [493, 310] width 30 height 15
